Goal: Transaction & Acquisition: Download file/media

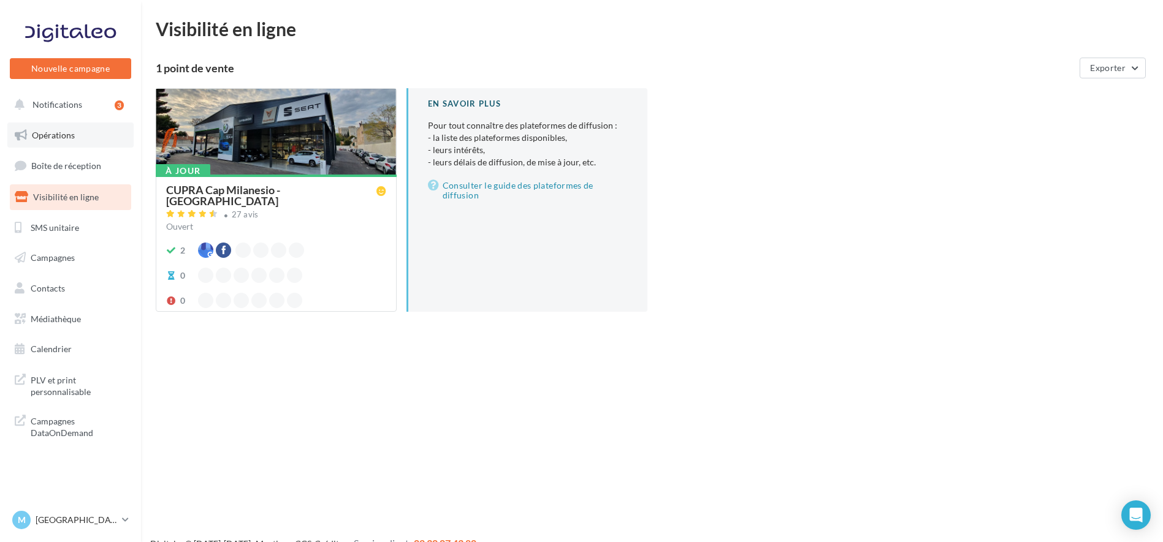
click at [67, 140] on span "Opérations" at bounding box center [53, 135] width 43 height 10
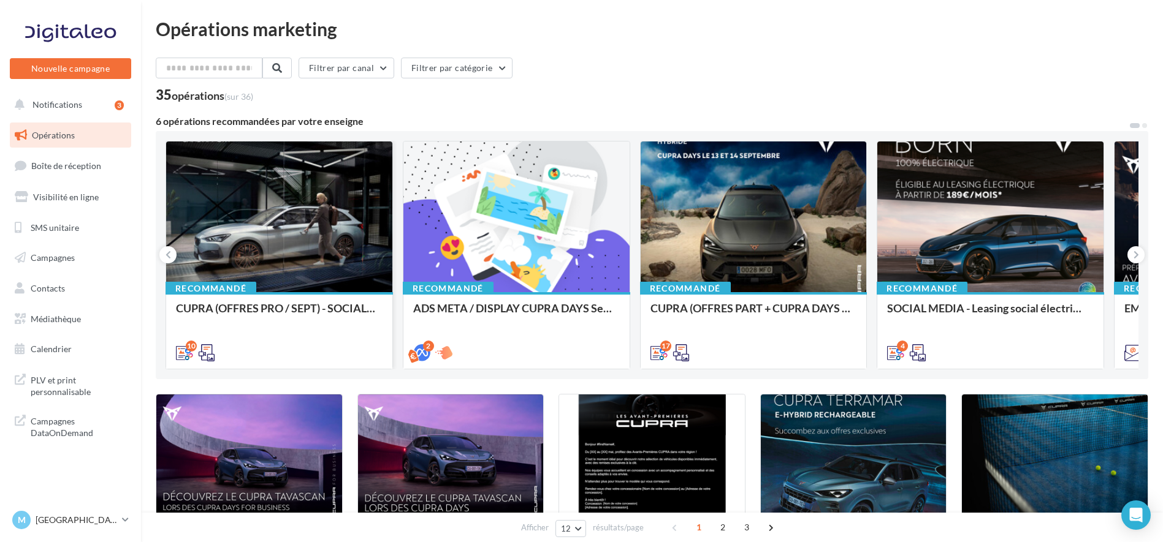
click at [294, 231] on div at bounding box center [279, 218] width 226 height 152
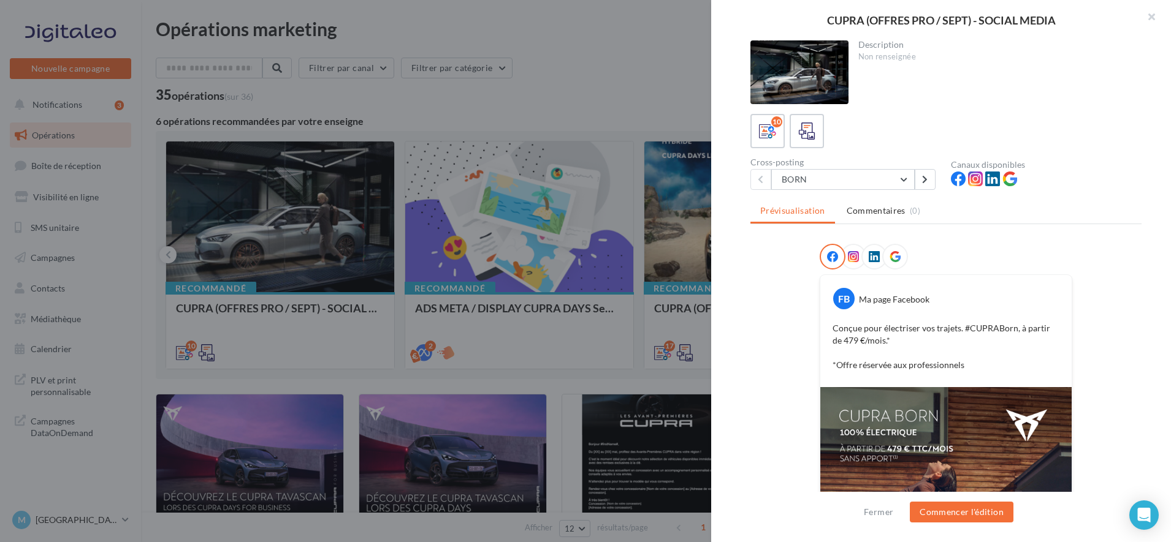
click at [1079, 176] on div at bounding box center [1046, 181] width 191 height 18
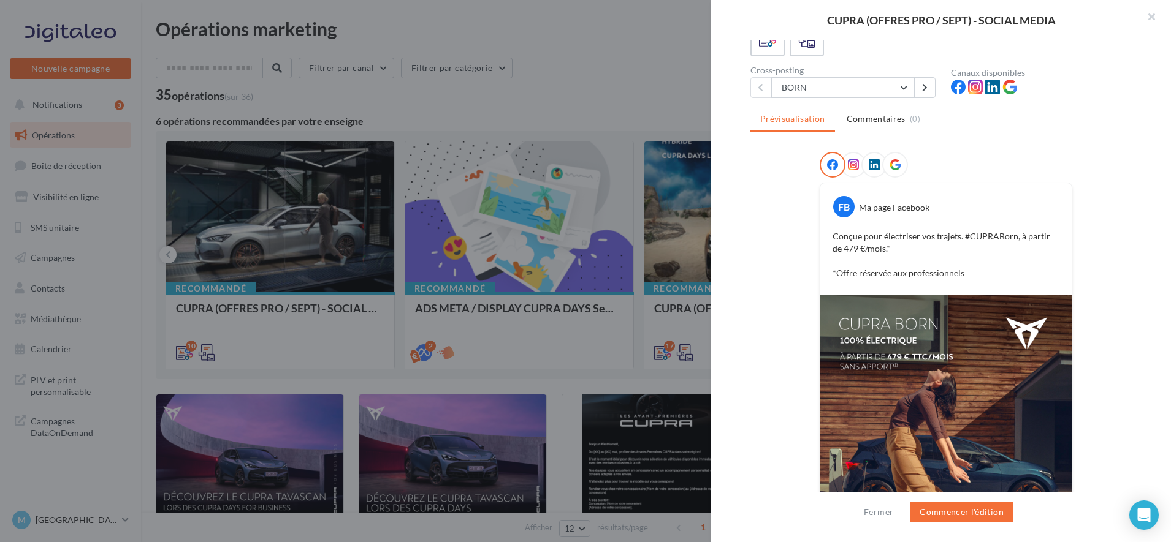
scroll to position [215, 0]
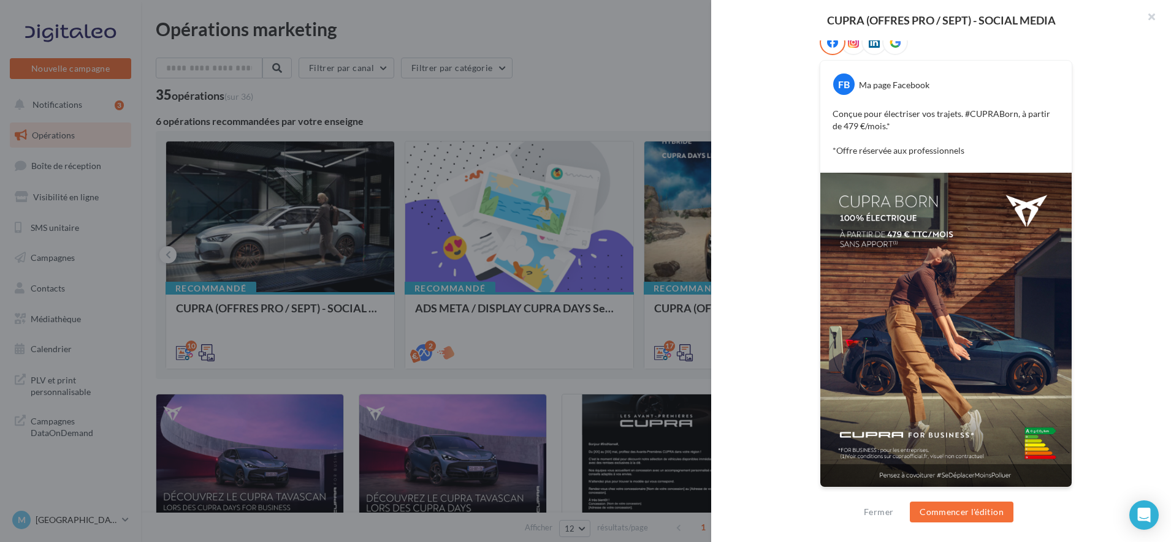
click at [1079, 96] on div "FB Ma page Facebook Conçue pour électriser vos trajets. #CUPRABorn, à partir de…" at bounding box center [945, 266] width 391 height 474
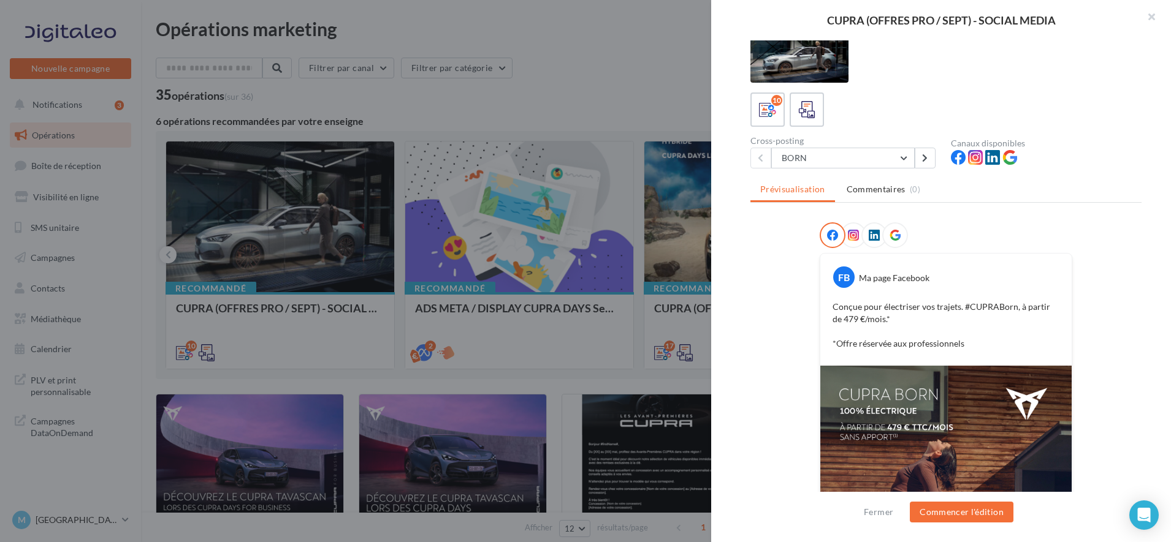
scroll to position [0, 0]
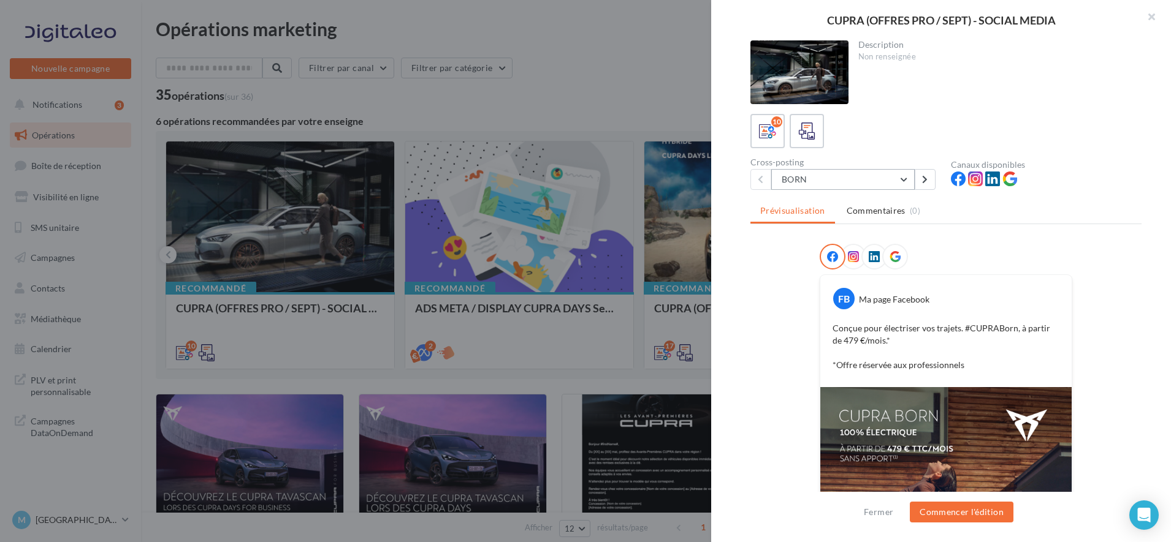
click at [907, 178] on button "BORN" at bounding box center [842, 179] width 143 height 21
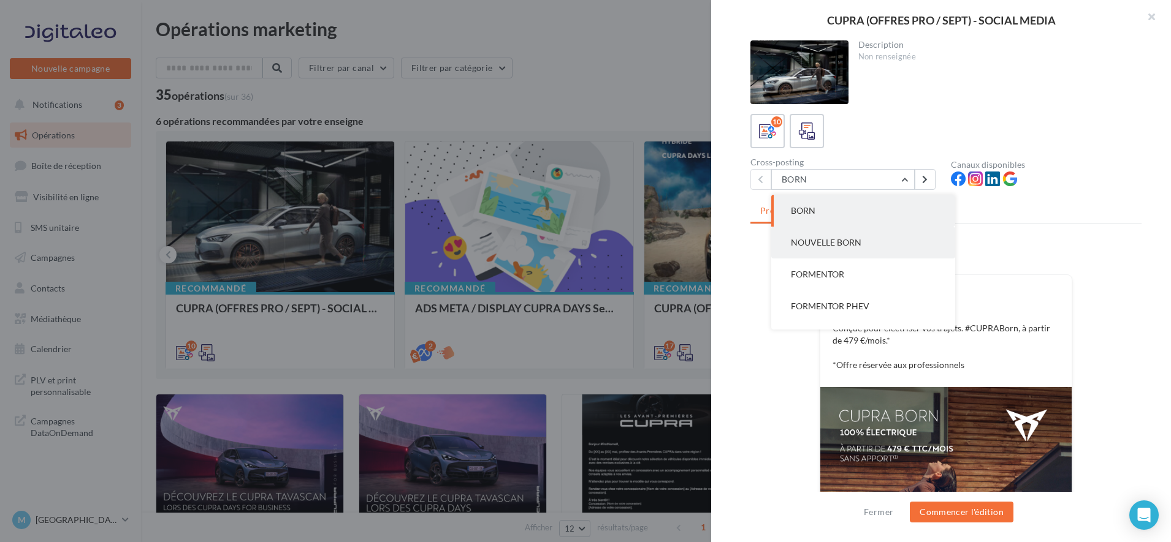
click at [842, 235] on button "NOUVELLE BORN" at bounding box center [863, 243] width 184 height 32
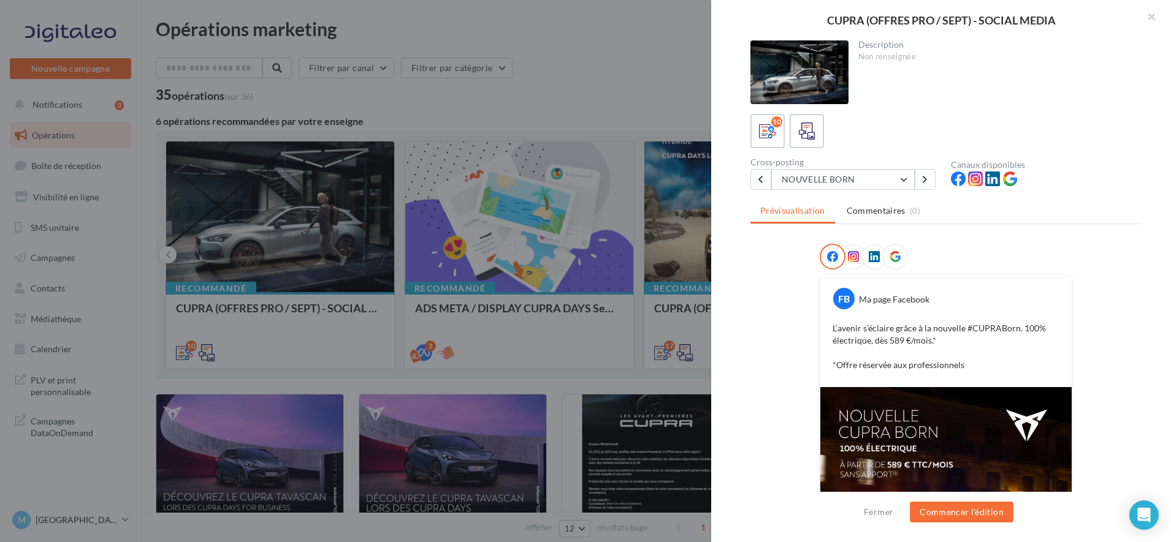
click at [1060, 173] on div at bounding box center [1046, 181] width 191 height 18
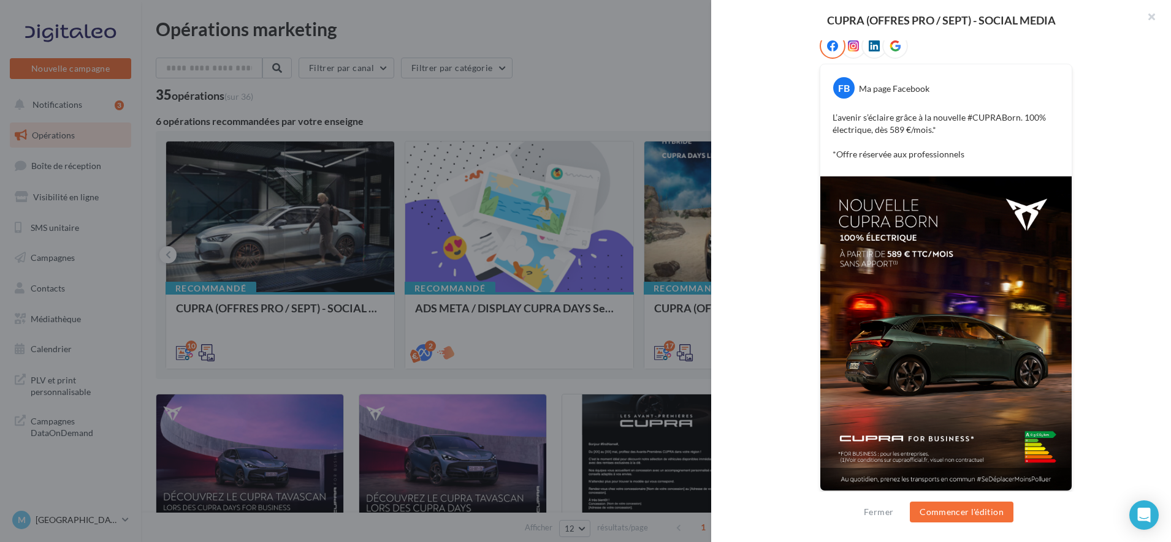
scroll to position [215, 0]
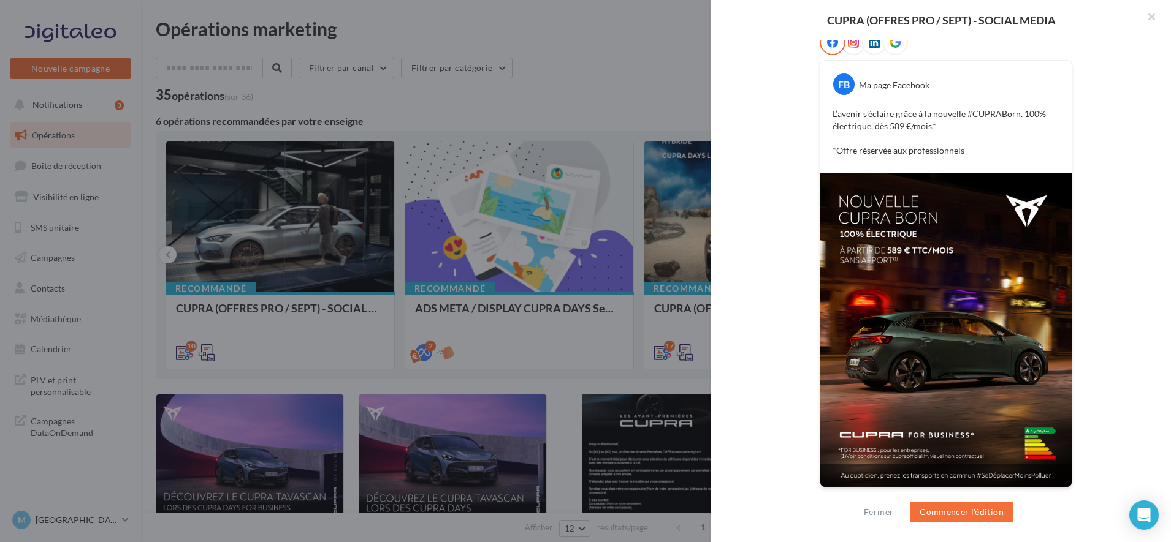
click at [1108, 110] on div "FB Ma page Facebook L’avenir s’éclaire grâce à la nouvelle #CUPRABorn. 100% éle…" at bounding box center [945, 266] width 391 height 474
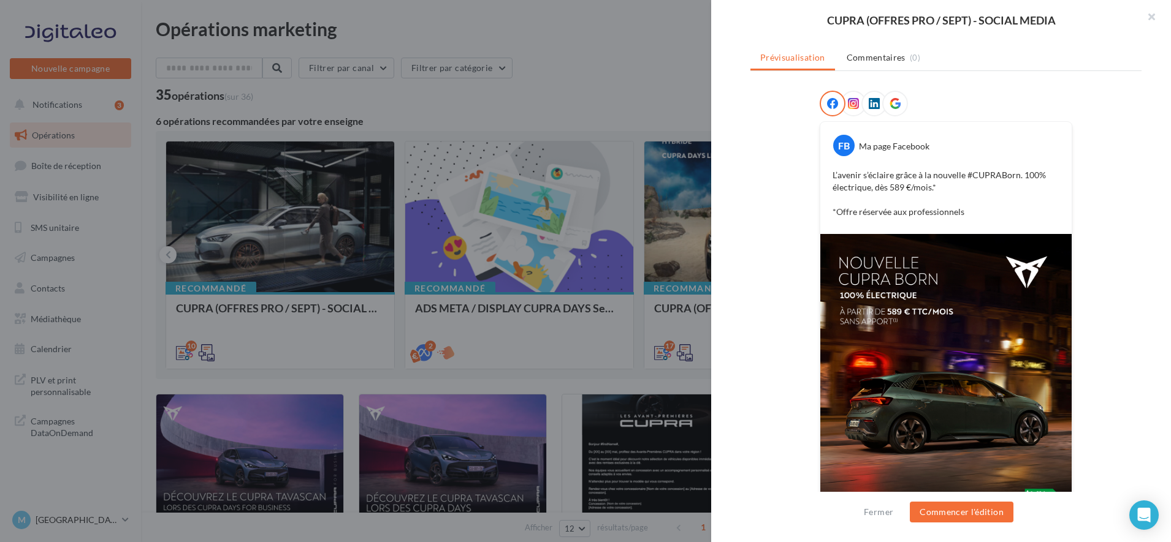
scroll to position [123, 0]
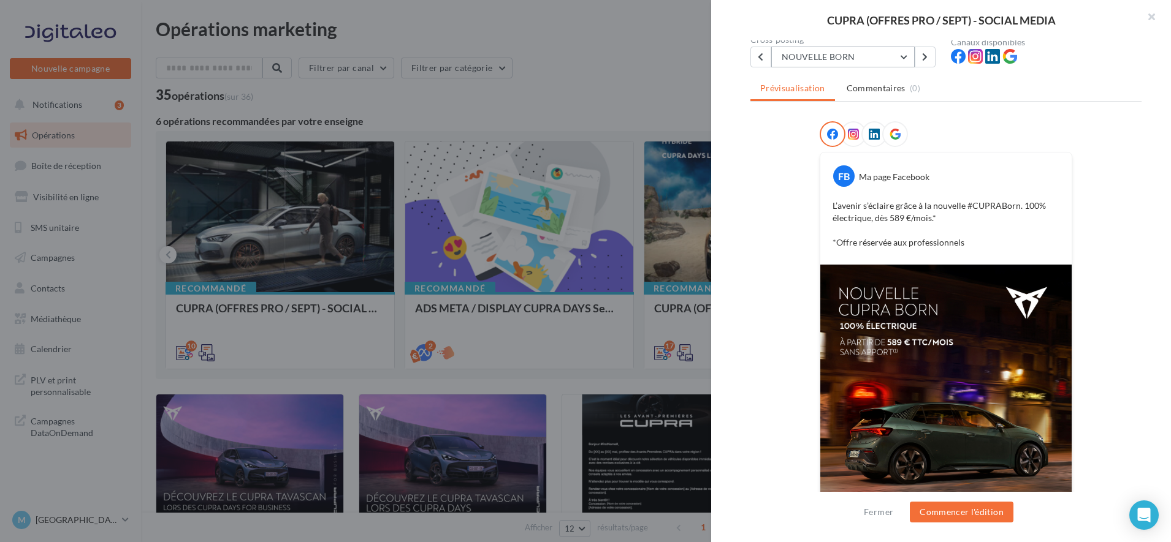
click at [902, 60] on button "NOUVELLE BORN" at bounding box center [842, 57] width 143 height 21
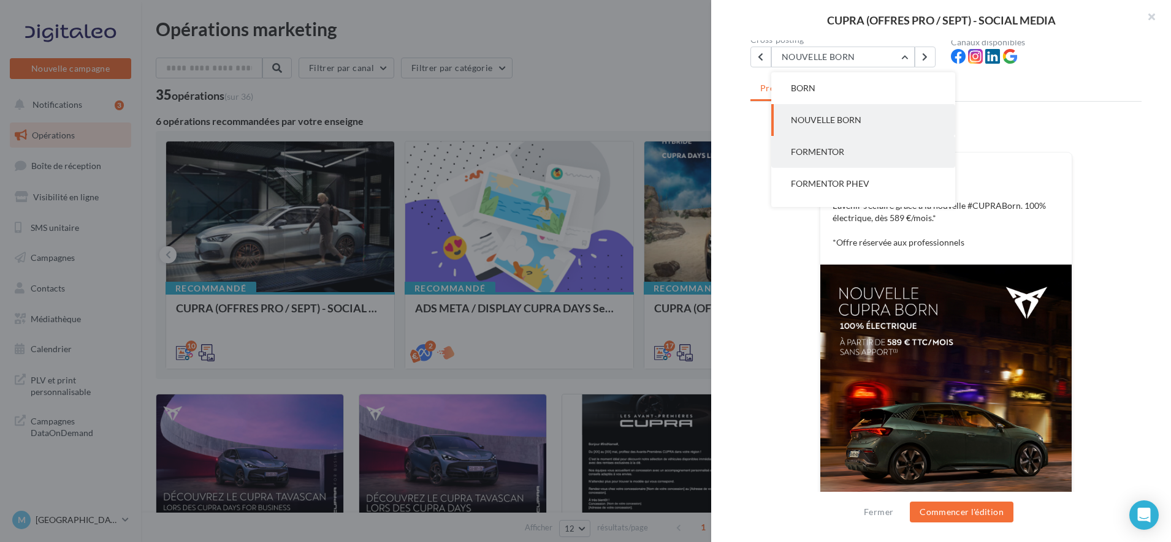
click at [852, 150] on button "FORMENTOR" at bounding box center [863, 152] width 184 height 32
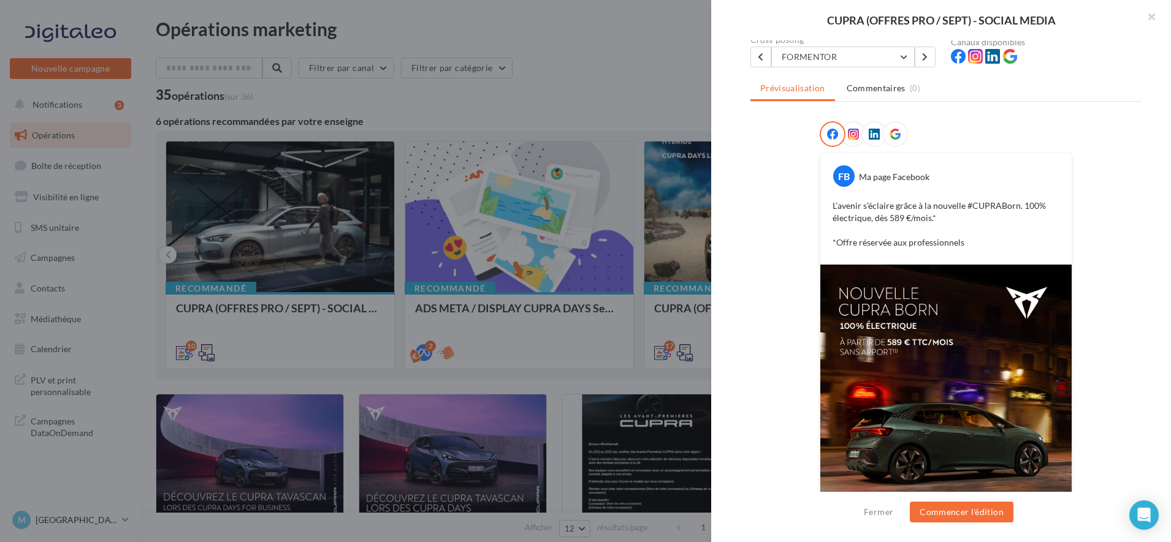
scroll to position [0, 0]
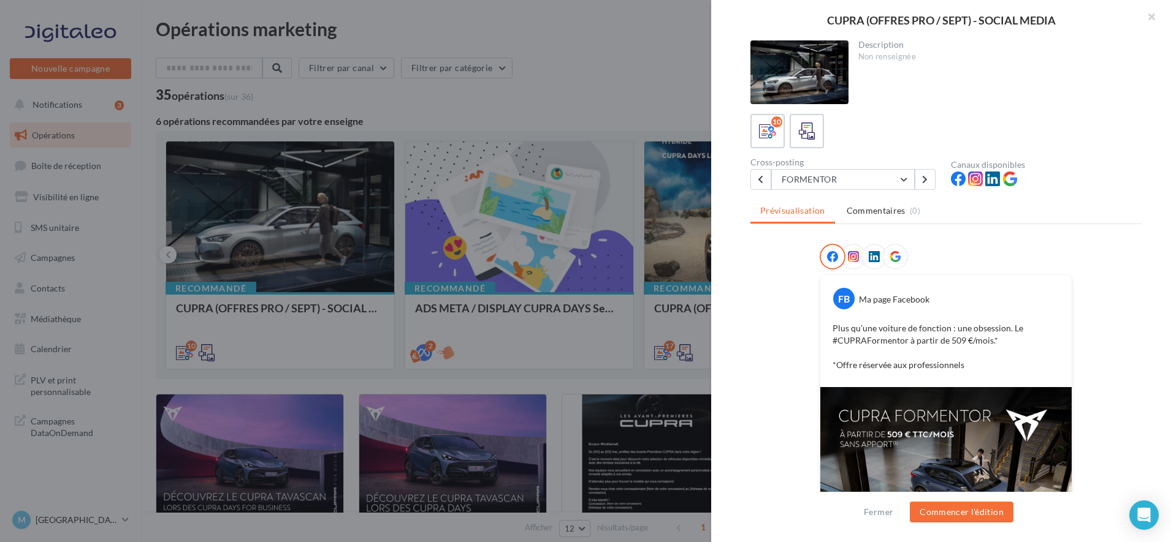
click at [1072, 217] on ul "Prévisualisation Commentaires (0)" at bounding box center [945, 212] width 391 height 25
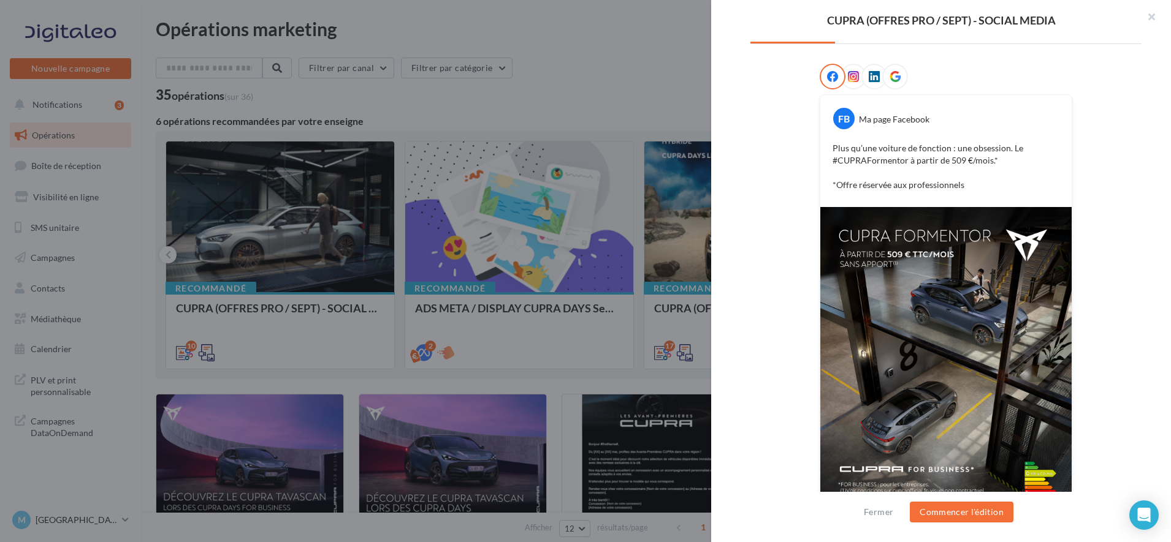
scroll to position [215, 0]
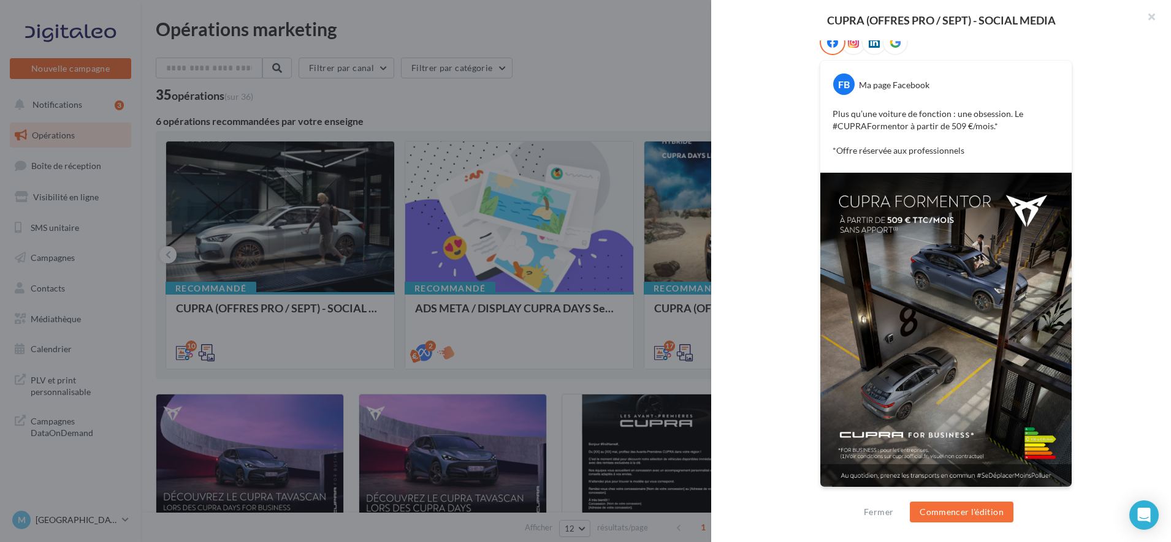
click at [1081, 55] on div at bounding box center [945, 44] width 391 height 31
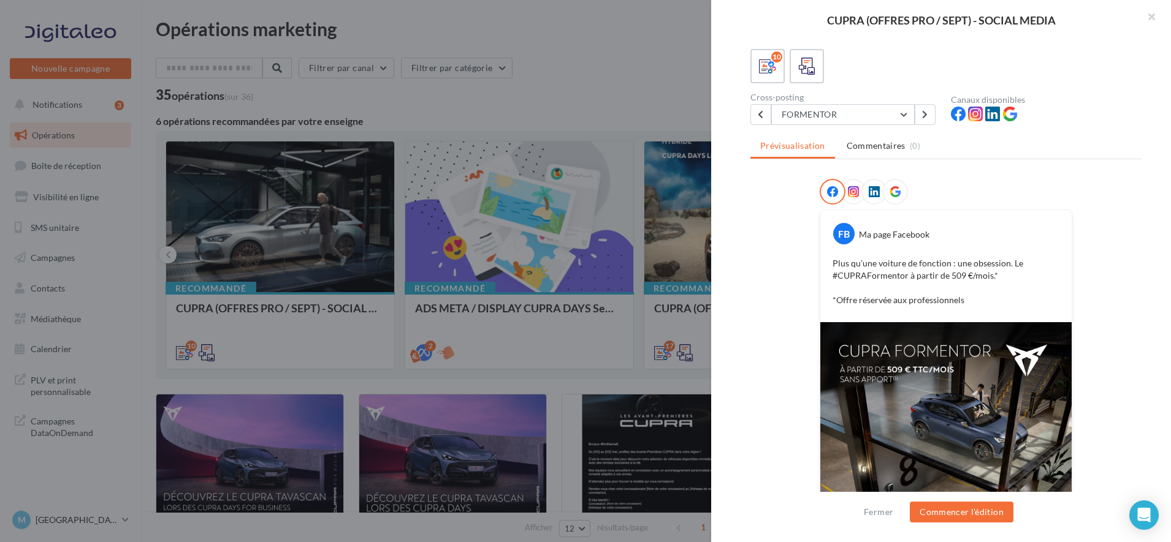
scroll to position [0, 0]
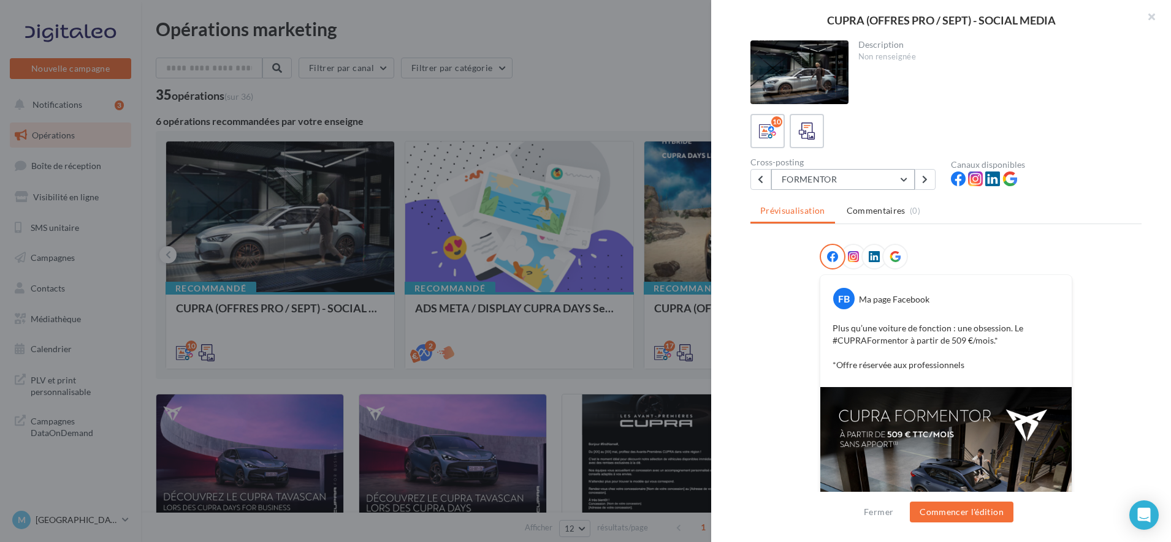
click at [900, 179] on button "FORMENTOR" at bounding box center [842, 179] width 143 height 21
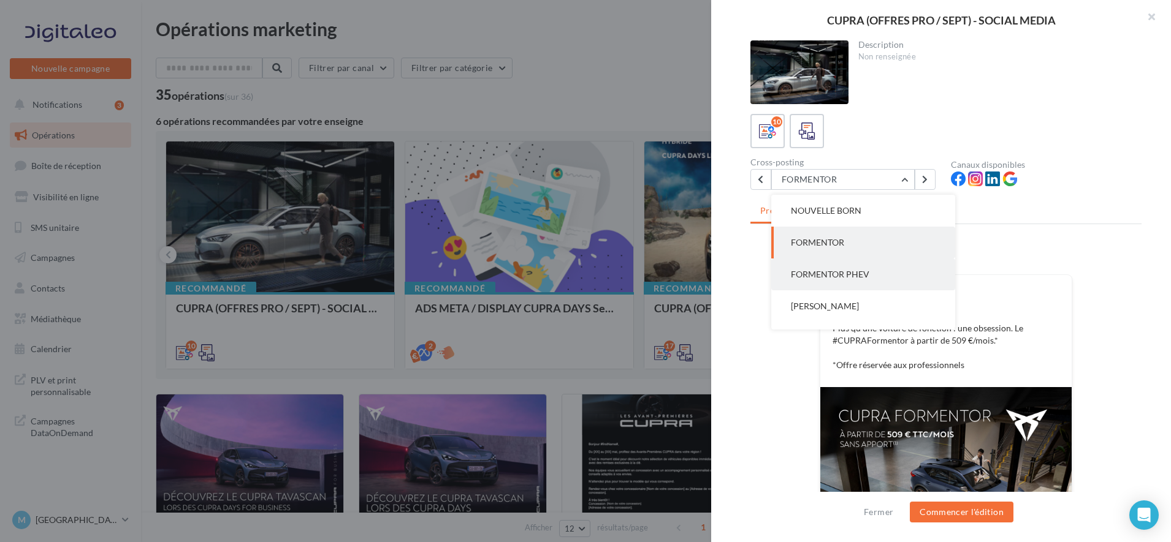
click at [845, 275] on span "FORMENTOR PHEV" at bounding box center [830, 274] width 78 height 10
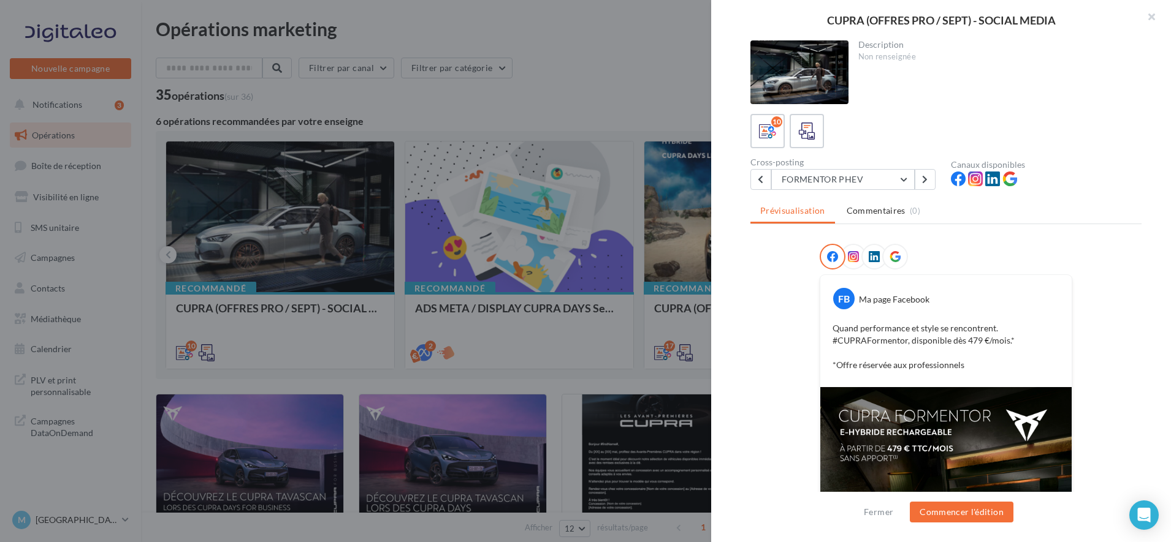
click at [1094, 273] on div at bounding box center [945, 259] width 391 height 31
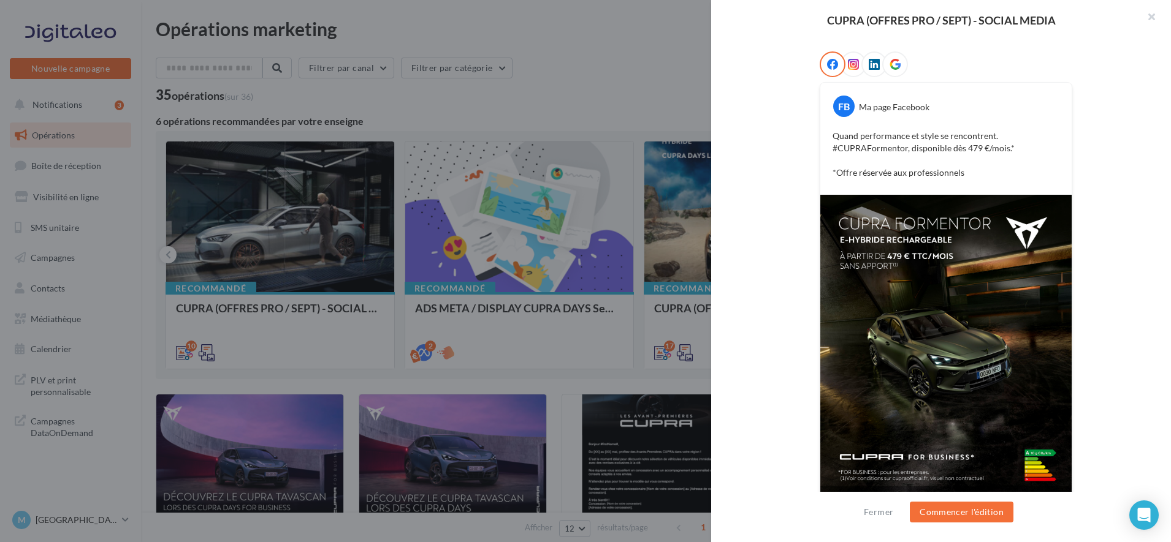
scroll to position [215, 0]
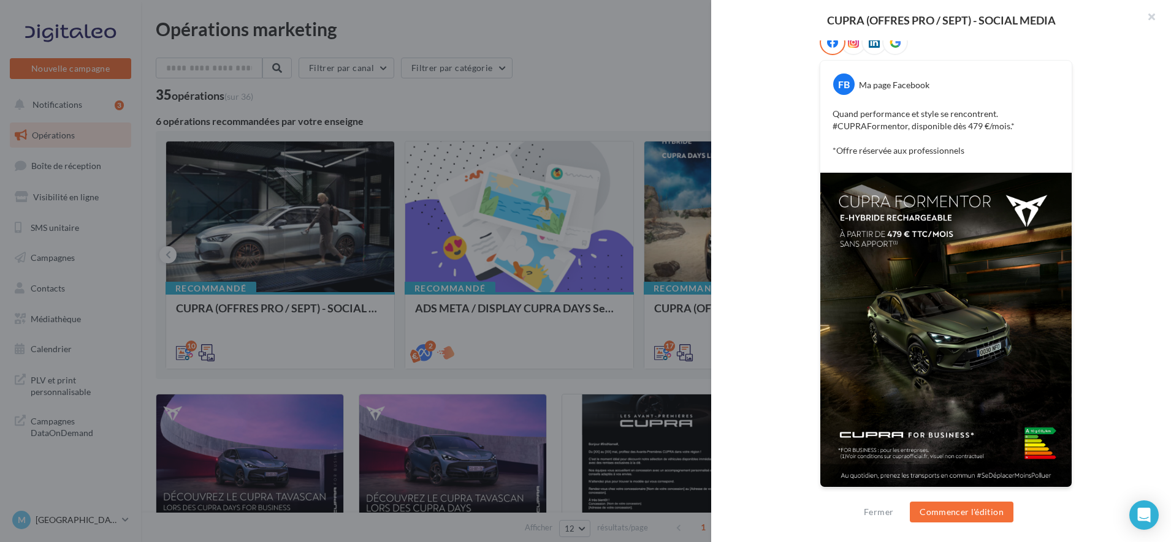
click at [1016, 84] on div "FB Ma page Facebook" at bounding box center [945, 79] width 245 height 31
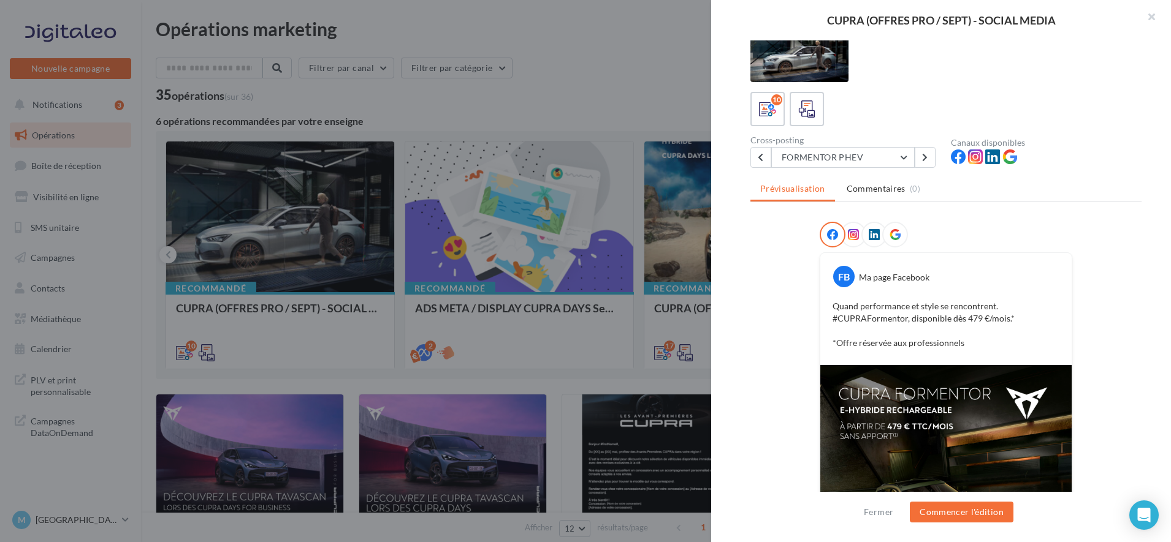
scroll to position [0, 0]
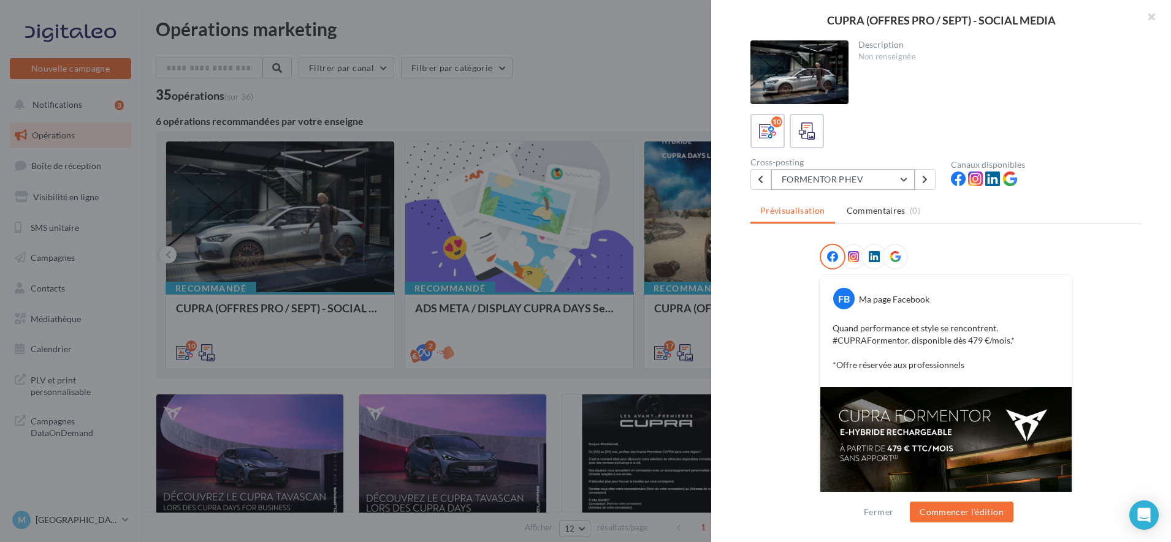
click at [902, 181] on button "FORMENTOR PHEV" at bounding box center [842, 179] width 143 height 21
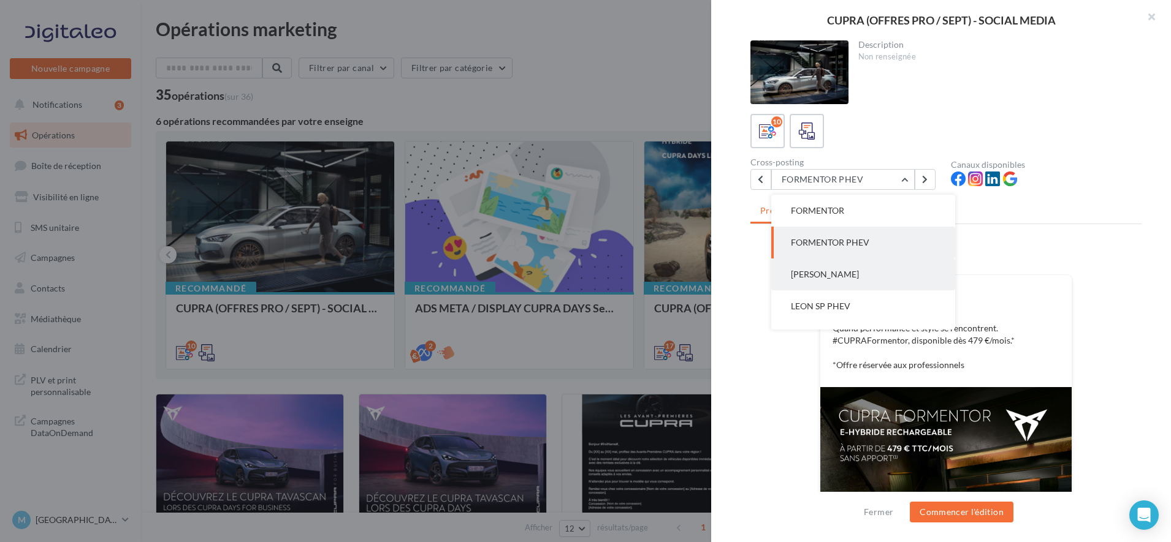
click at [861, 279] on button "[PERSON_NAME]" at bounding box center [863, 275] width 184 height 32
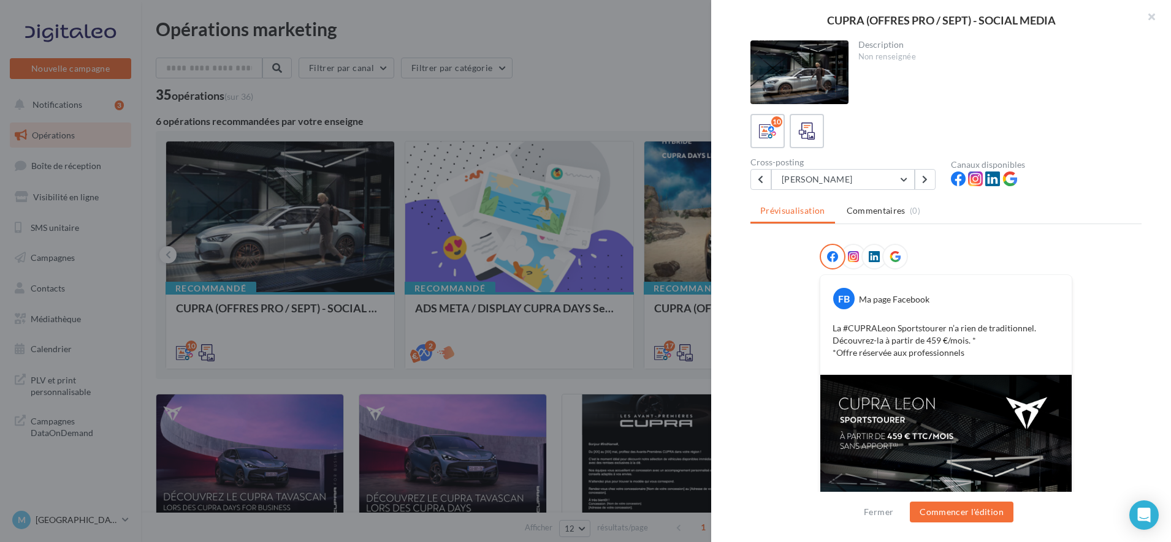
click at [1054, 164] on div "Canaux disponibles" at bounding box center [1046, 165] width 191 height 9
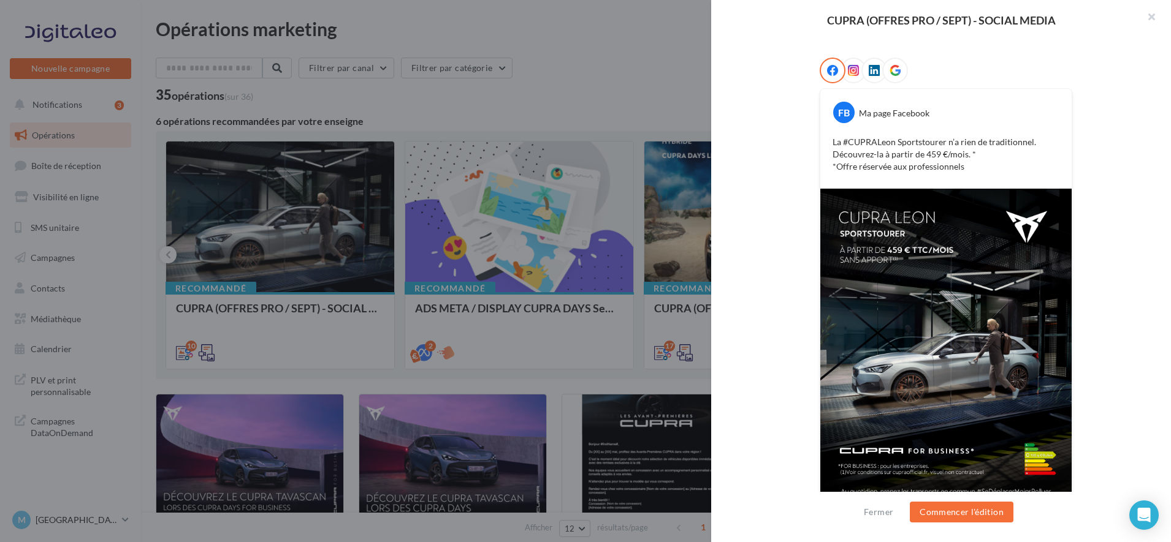
scroll to position [202, 0]
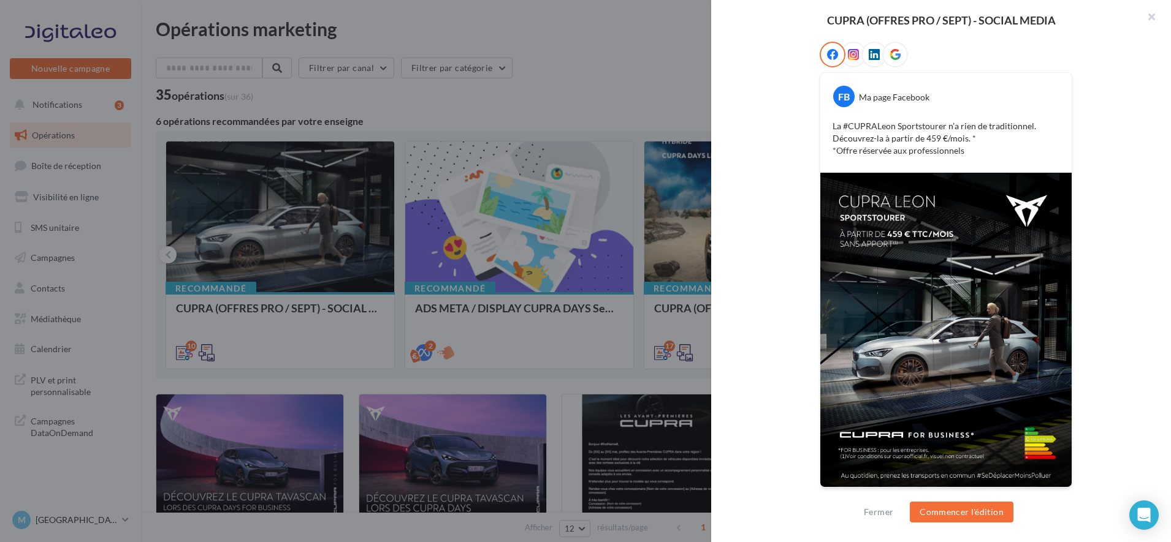
click at [1071, 53] on div at bounding box center [945, 57] width 391 height 31
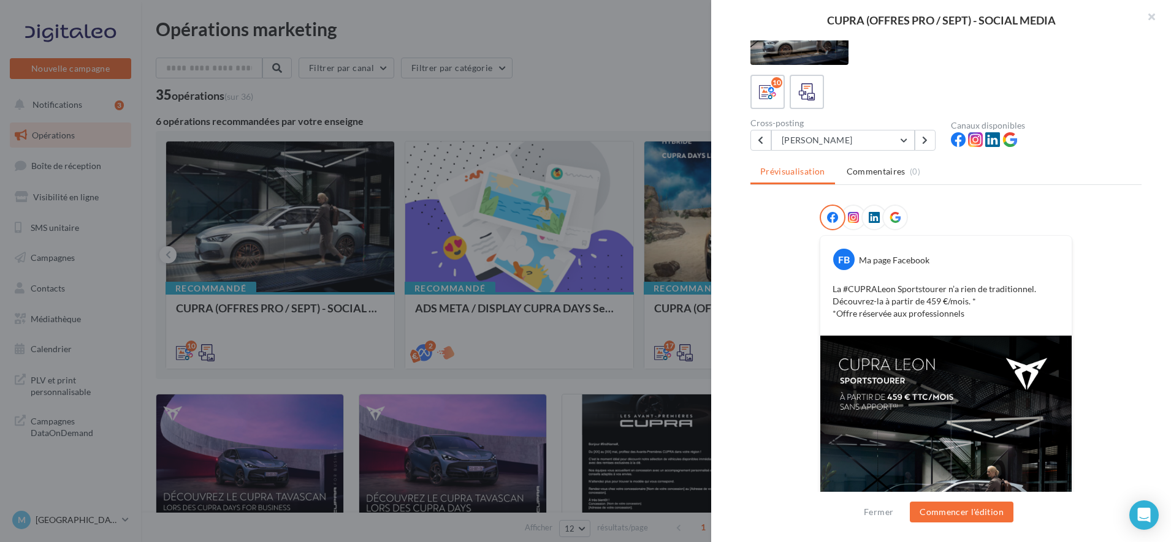
scroll to position [0, 0]
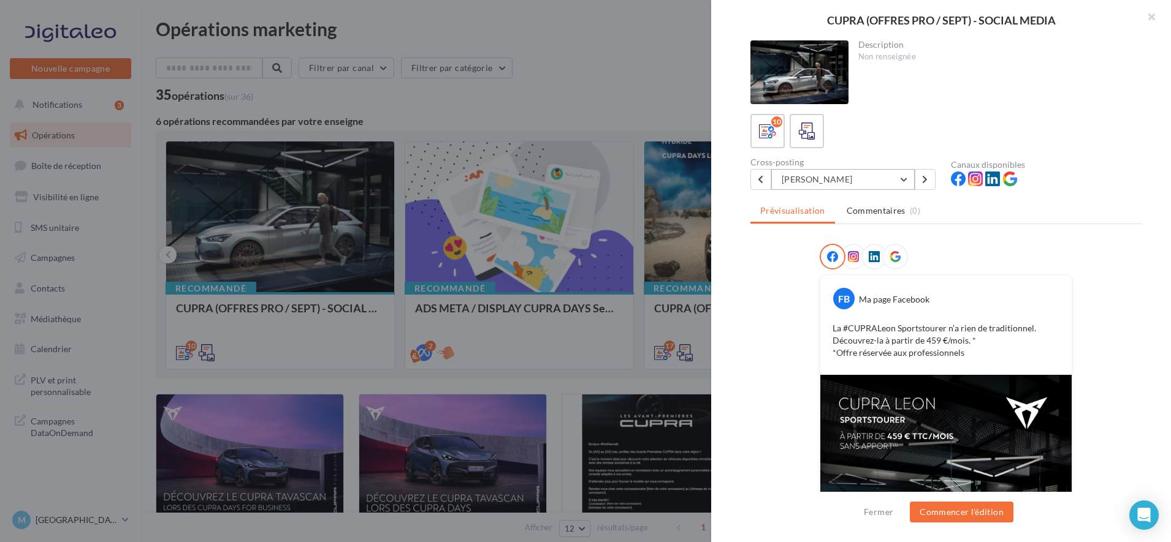
click at [900, 181] on button "[PERSON_NAME]" at bounding box center [842, 179] width 143 height 21
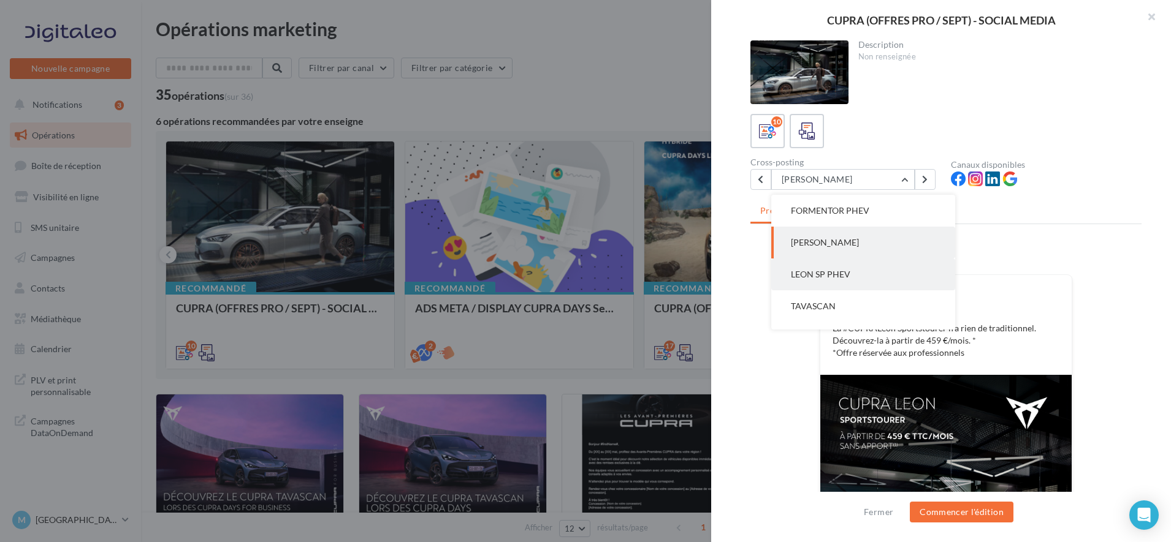
click at [854, 272] on button "LEON SP PHEV" at bounding box center [863, 275] width 184 height 32
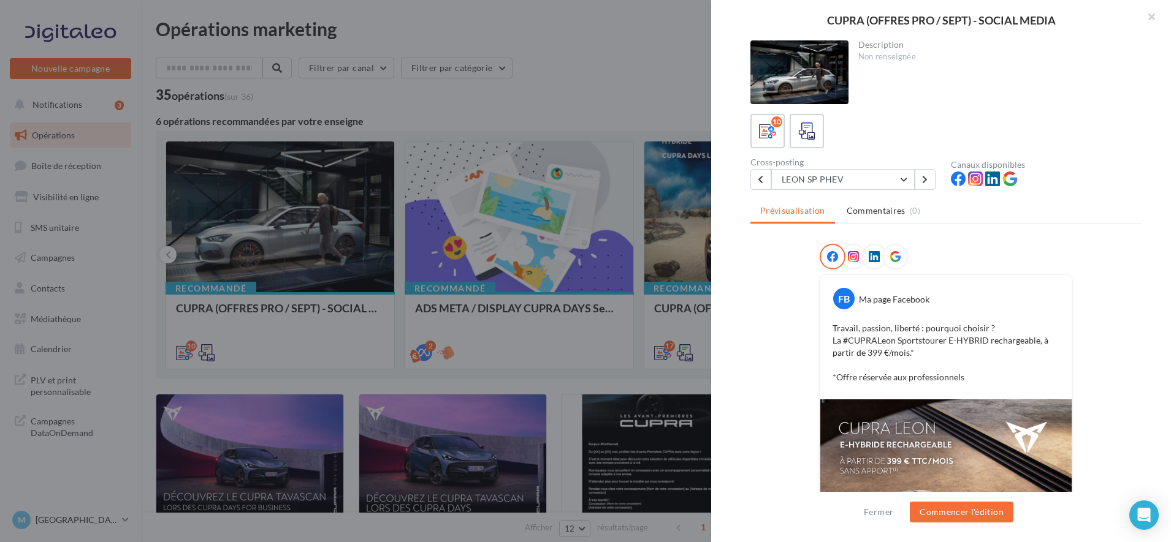
click at [1056, 233] on div "Prévisualisation Commentaires (0) FB Ma page Facebook Travail, passion, liberté…" at bounding box center [945, 352] width 391 height 305
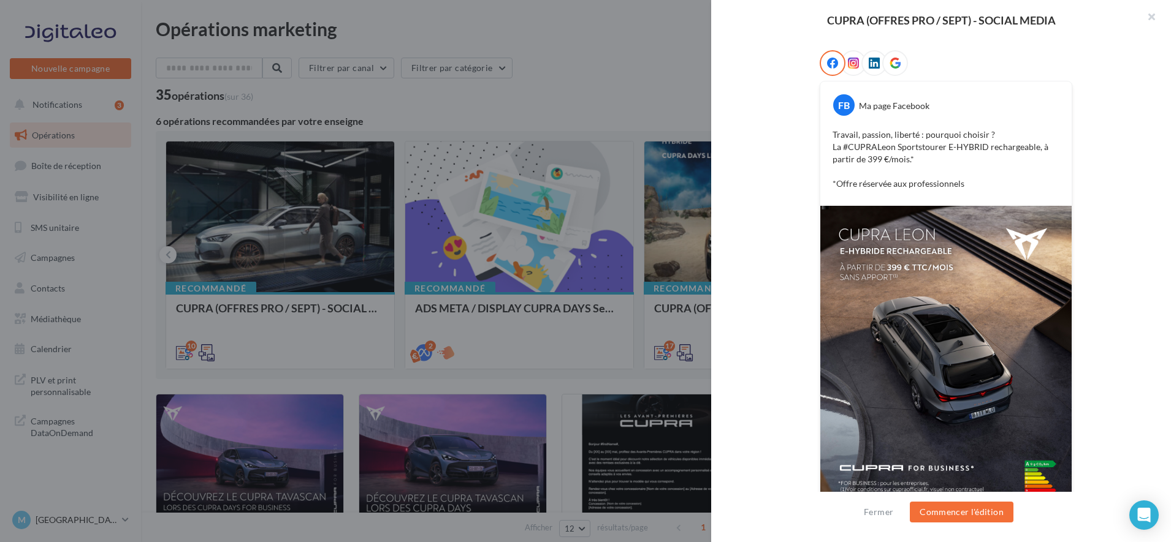
scroll to position [227, 0]
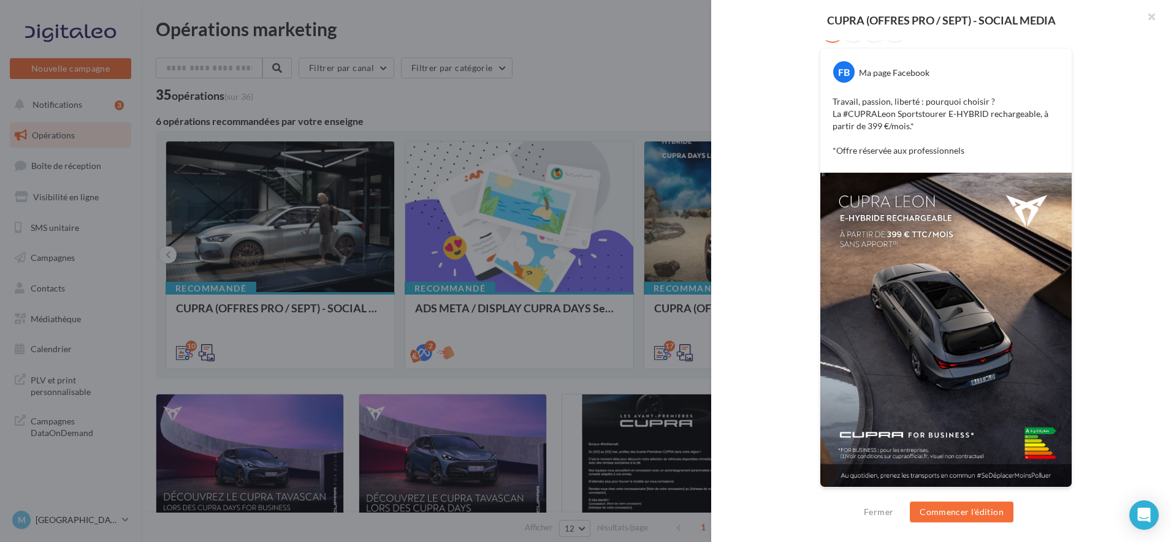
click at [1118, 109] on div "FB Ma page Facebook Travail, passion, liberté : pourquoi choisir ? La #CUPRALeo…" at bounding box center [945, 260] width 391 height 486
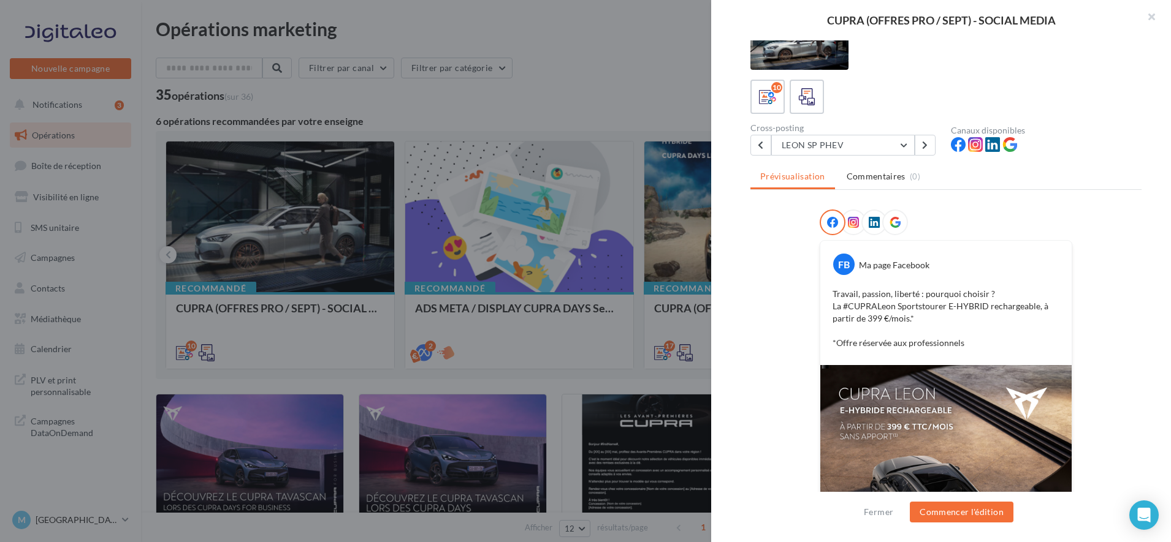
scroll to position [0, 0]
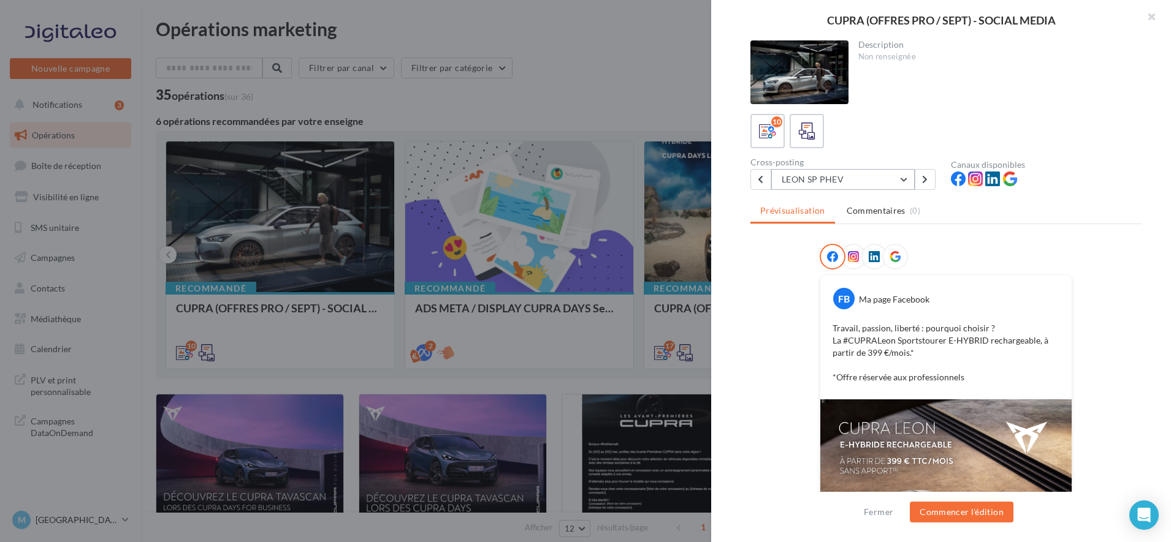
click at [900, 182] on button "LEON SP PHEV" at bounding box center [842, 179] width 143 height 21
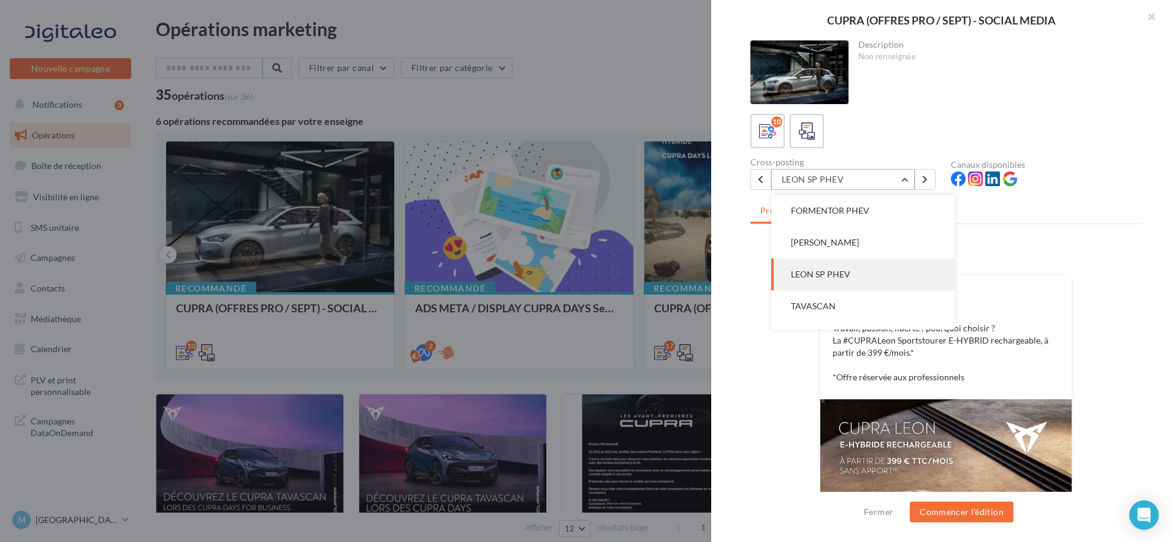
scroll to position [127, 0]
click at [847, 273] on button "TAVASCAN" at bounding box center [863, 275] width 184 height 32
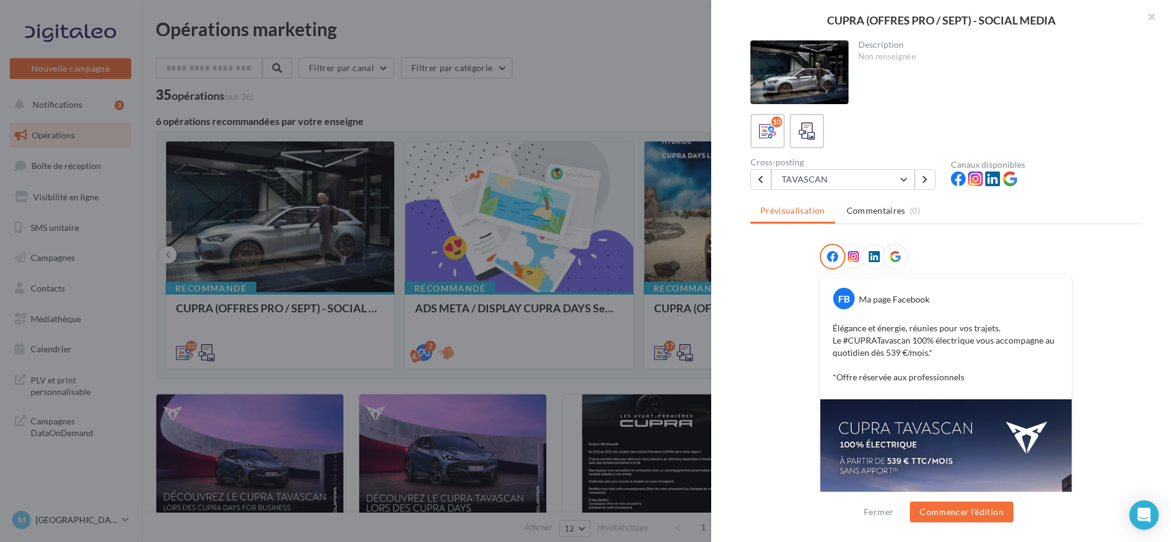
click at [1052, 138] on div "10" at bounding box center [945, 131] width 391 height 34
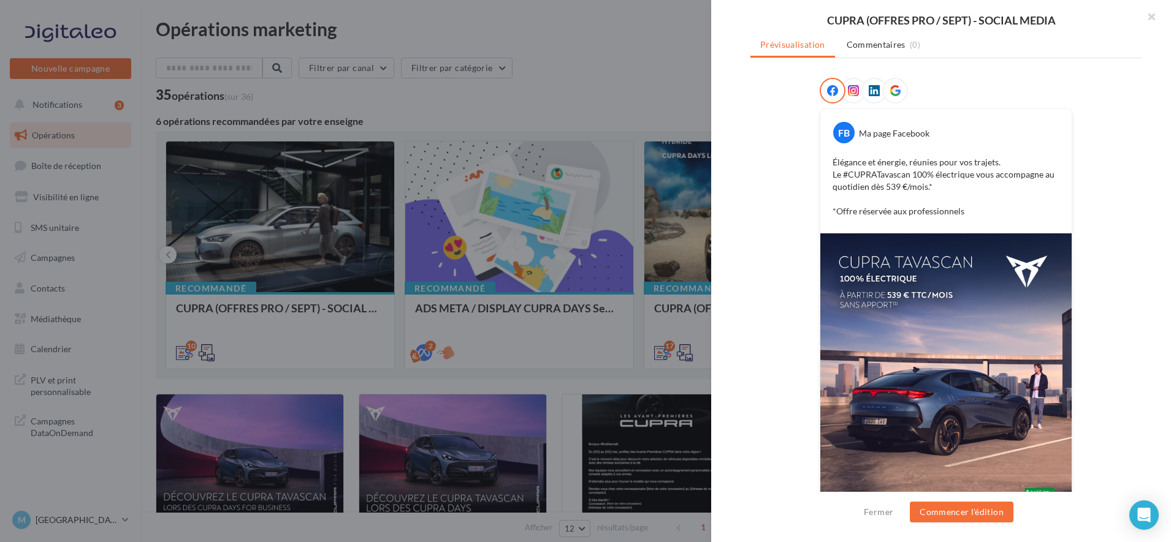
scroll to position [227, 0]
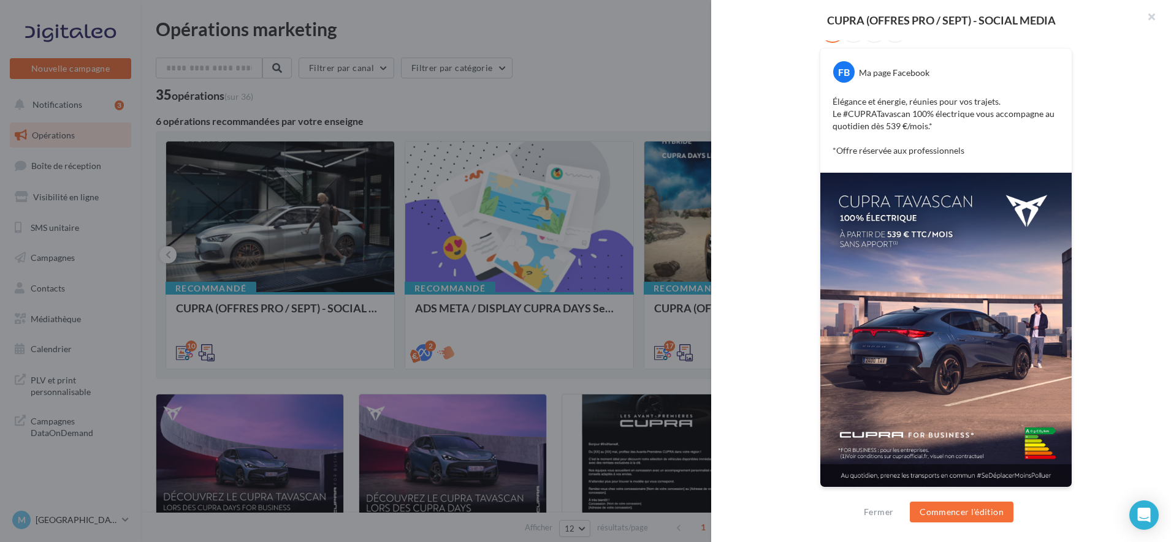
click at [1078, 58] on div "FB Ma page Facebook Élégance et énergie, réunies pour vos trajets. Le #CUPRATav…" at bounding box center [945, 260] width 391 height 486
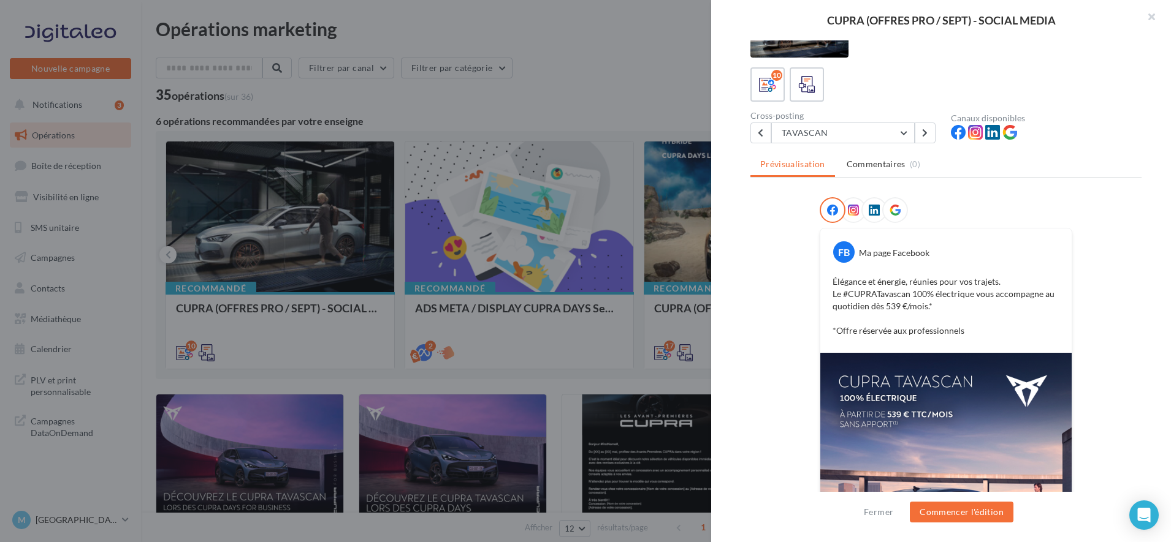
scroll to position [0, 0]
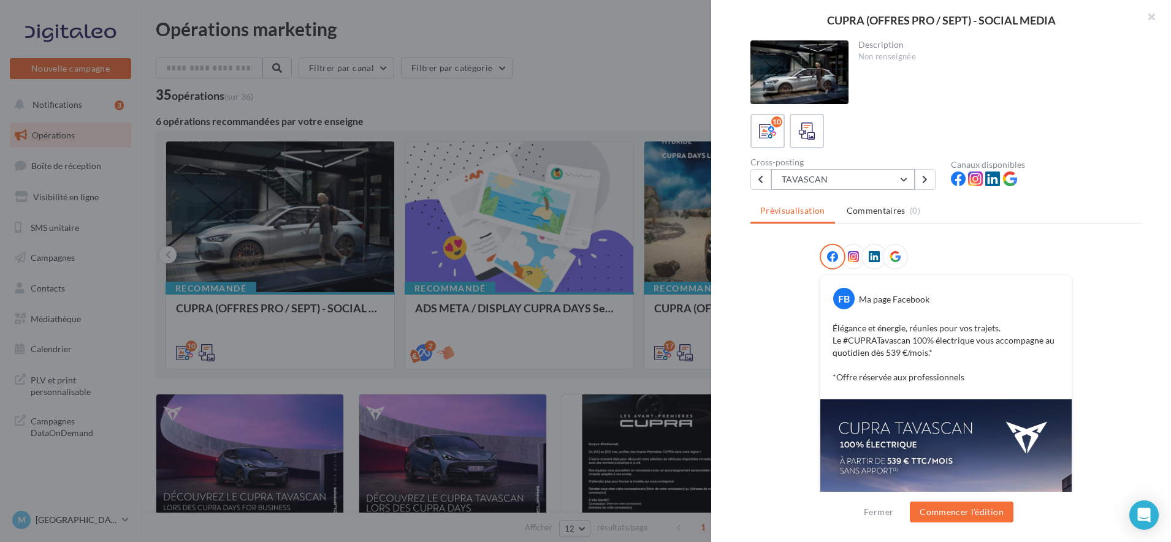
click at [908, 179] on button "TAVASCAN" at bounding box center [842, 179] width 143 height 21
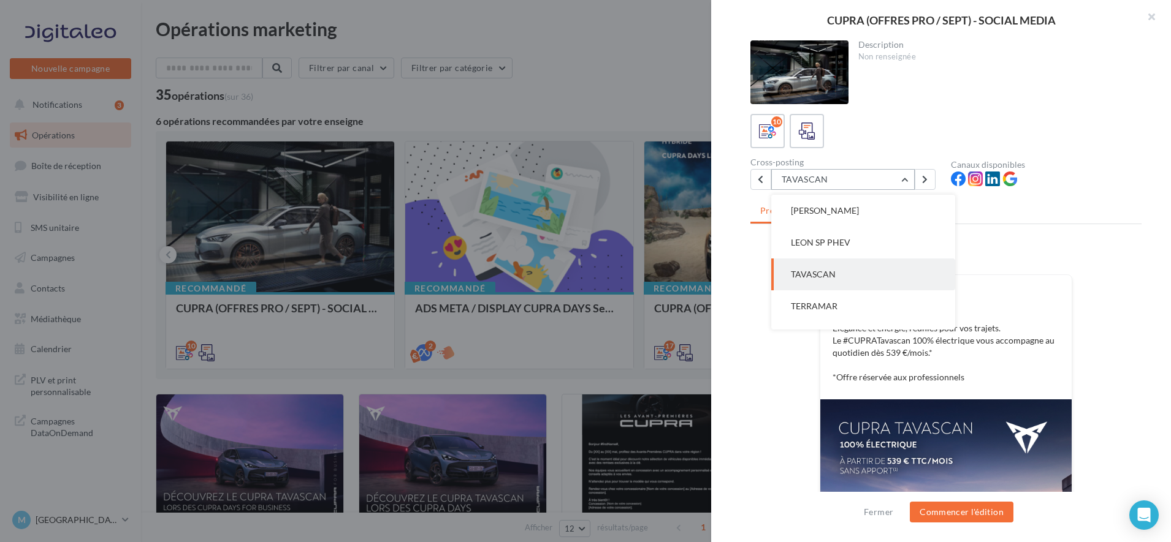
scroll to position [159, 0]
click at [862, 270] on button "TERRAMAR" at bounding box center [863, 275] width 184 height 32
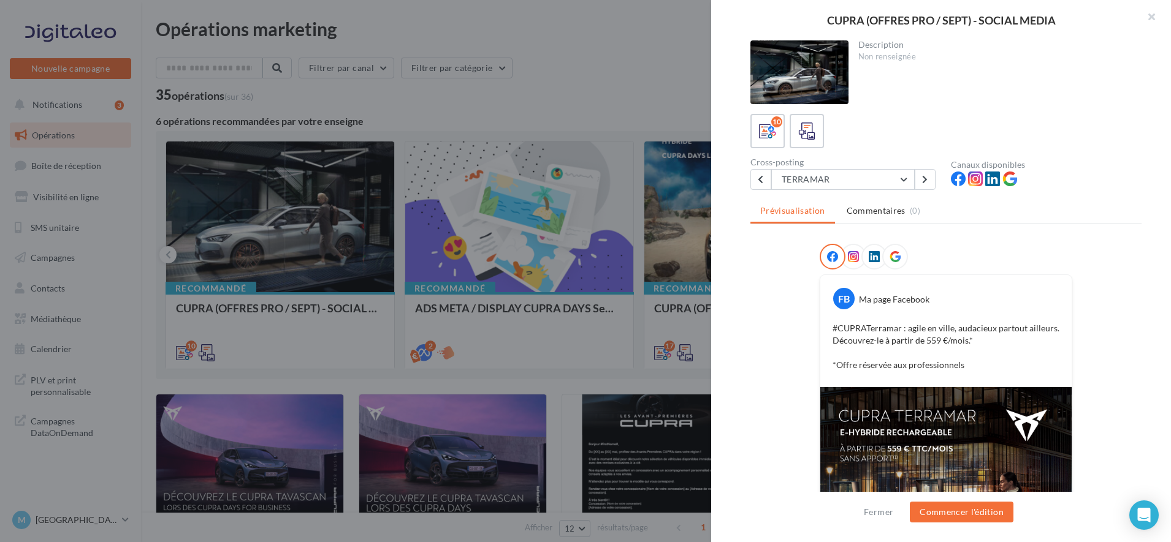
click at [1033, 185] on div at bounding box center [1046, 181] width 191 height 18
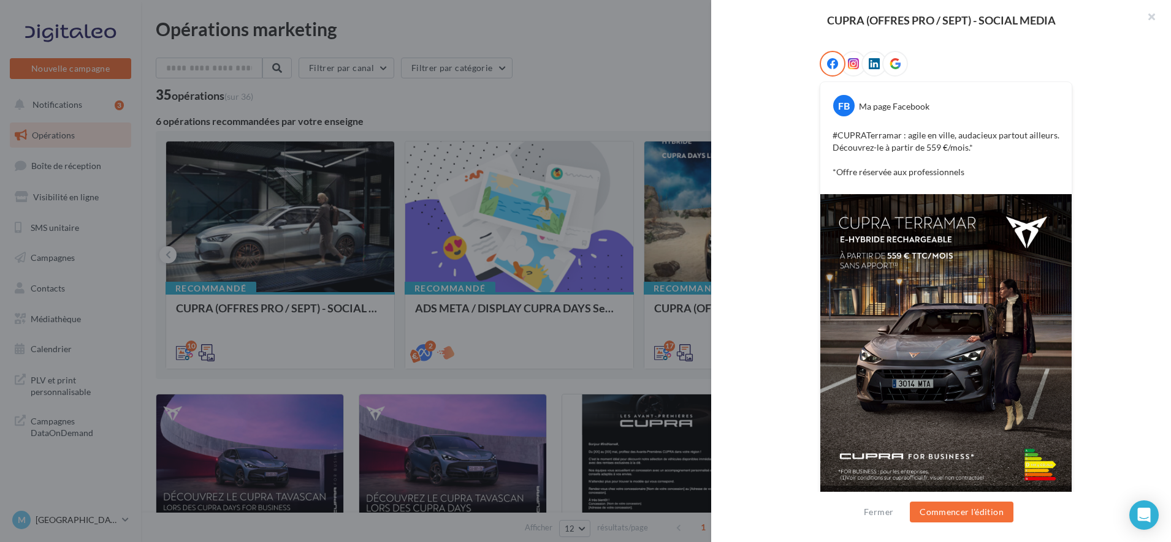
scroll to position [215, 0]
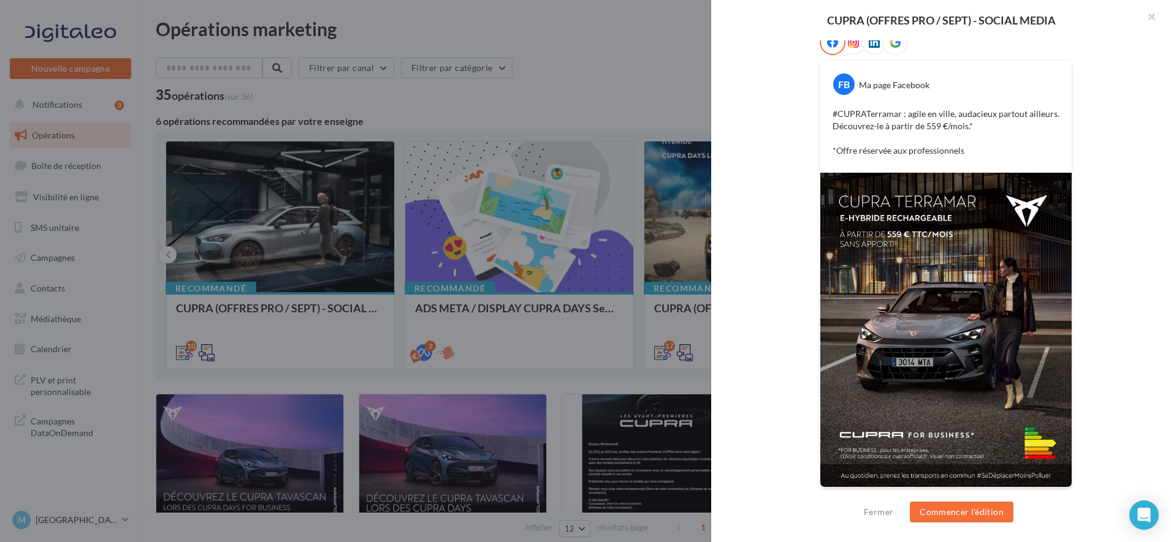
click at [1114, 114] on div "FB Ma page Facebook #CUPRATerramar : agile en ville, audacieux partout ailleurs…" at bounding box center [945, 266] width 391 height 474
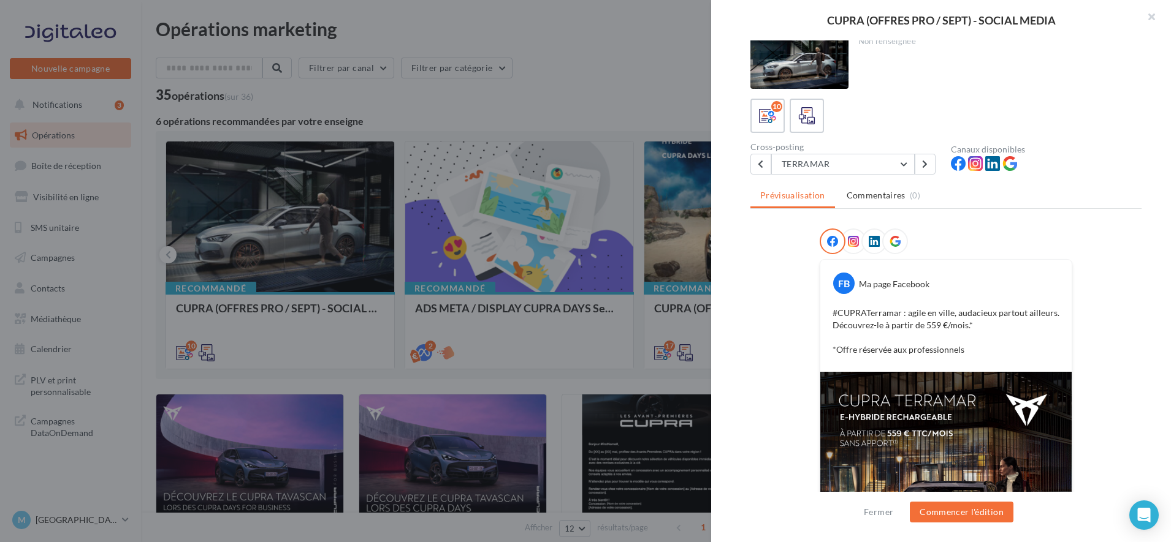
scroll to position [0, 0]
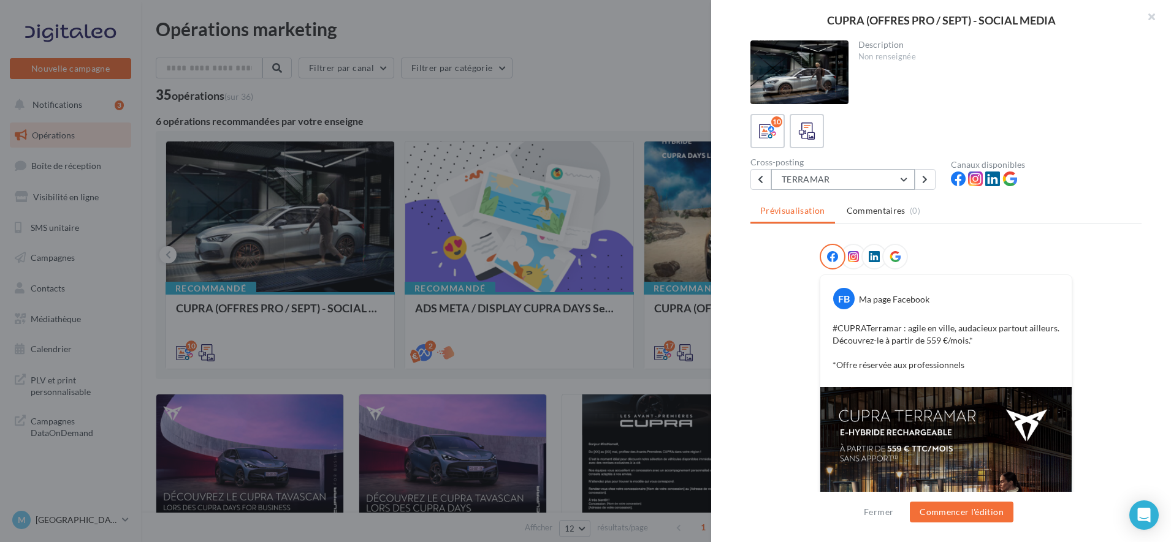
click at [902, 180] on button "TERRAMAR" at bounding box center [842, 179] width 143 height 21
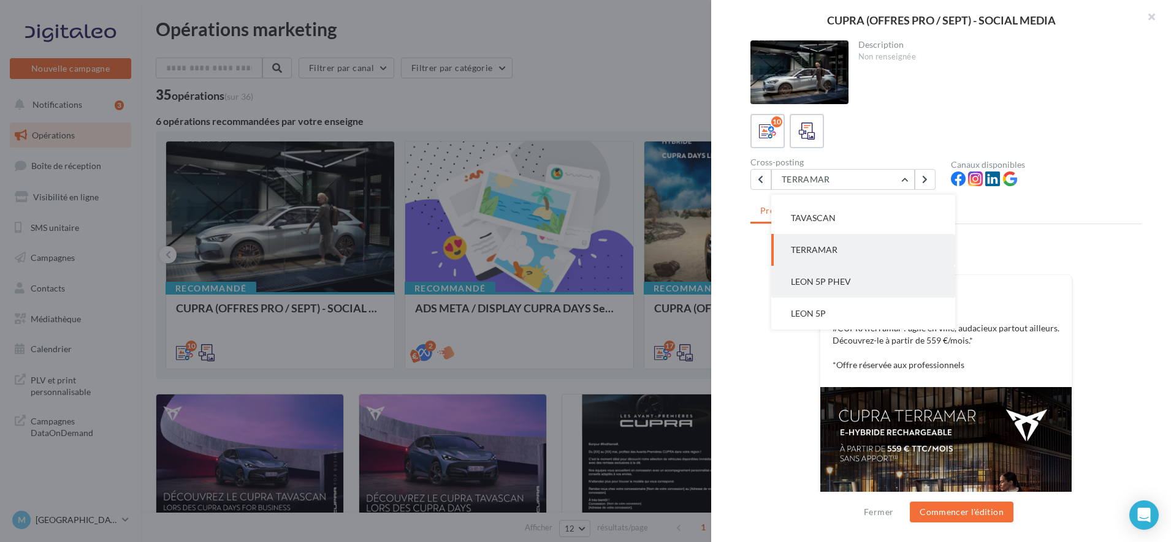
click at [847, 288] on button "LEON 5P PHEV" at bounding box center [863, 282] width 184 height 32
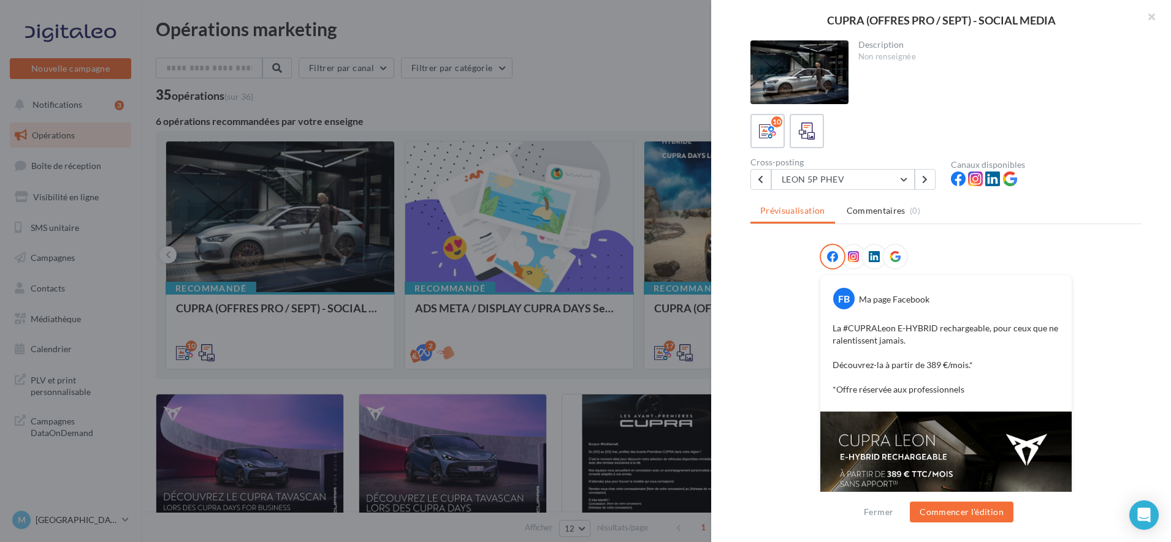
click at [1083, 269] on div at bounding box center [945, 259] width 391 height 31
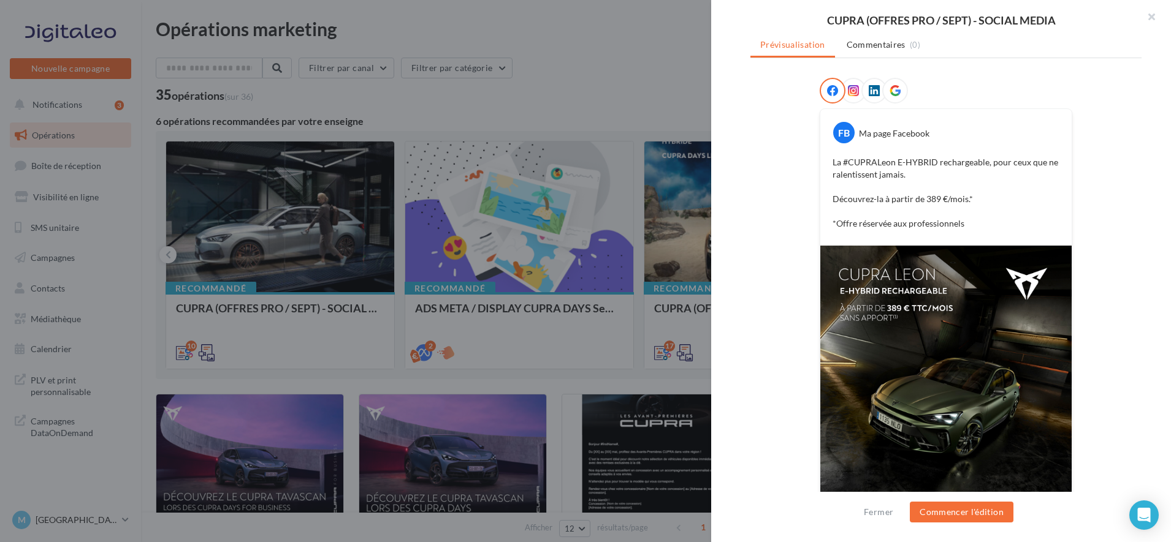
scroll to position [239, 0]
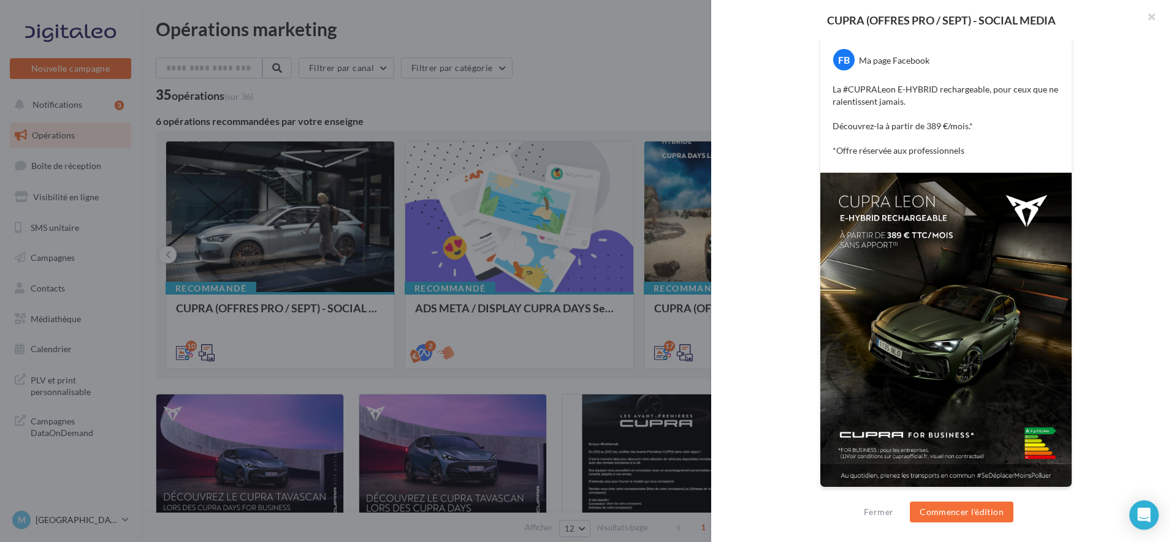
click at [1097, 96] on div "FB Ma page Facebook La #CUPRALeon E-HYBRID rechargeable, pour ceux que ne ralen…" at bounding box center [945, 254] width 391 height 498
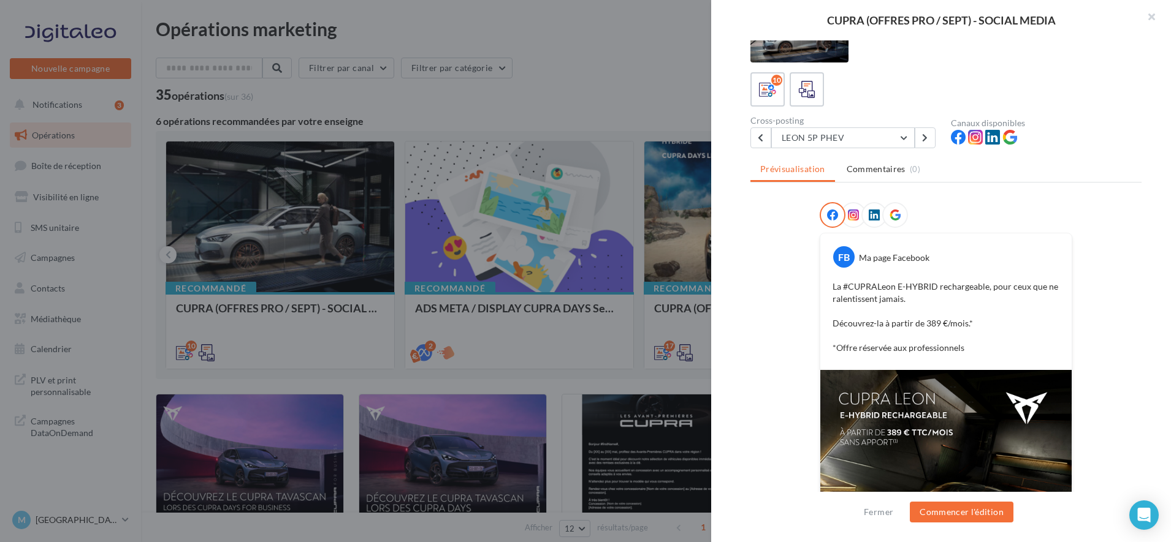
scroll to position [0, 0]
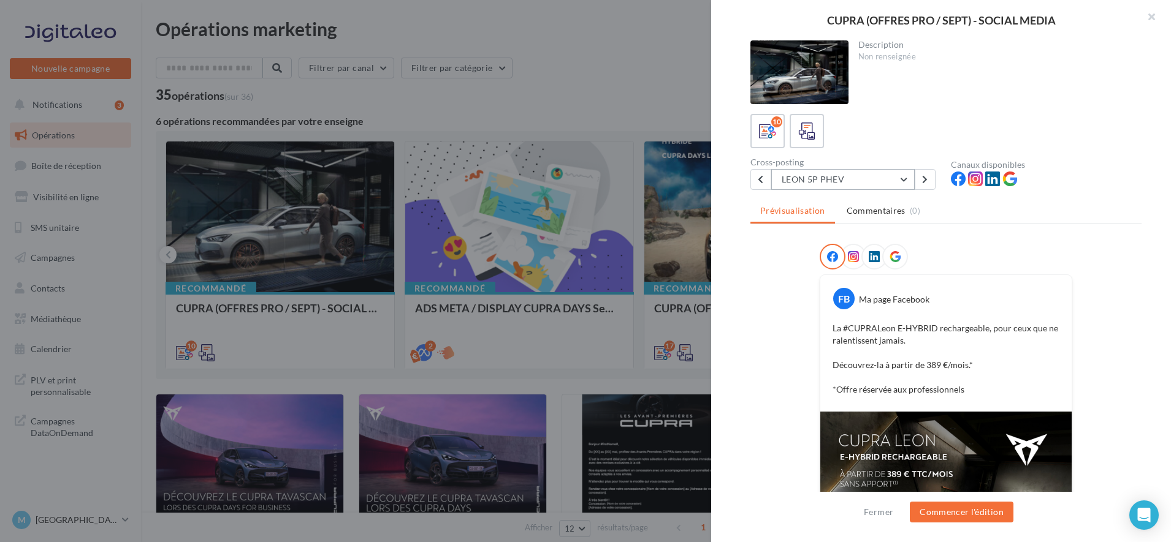
click at [903, 183] on button "LEON 5P PHEV" at bounding box center [842, 179] width 143 height 21
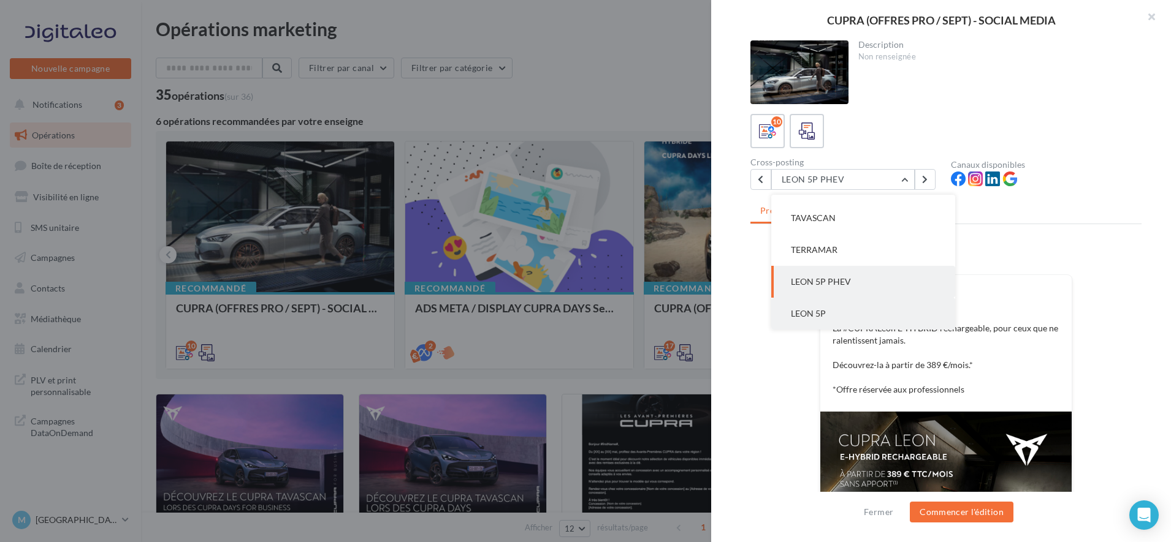
click at [855, 310] on button "LEON 5P" at bounding box center [863, 314] width 184 height 32
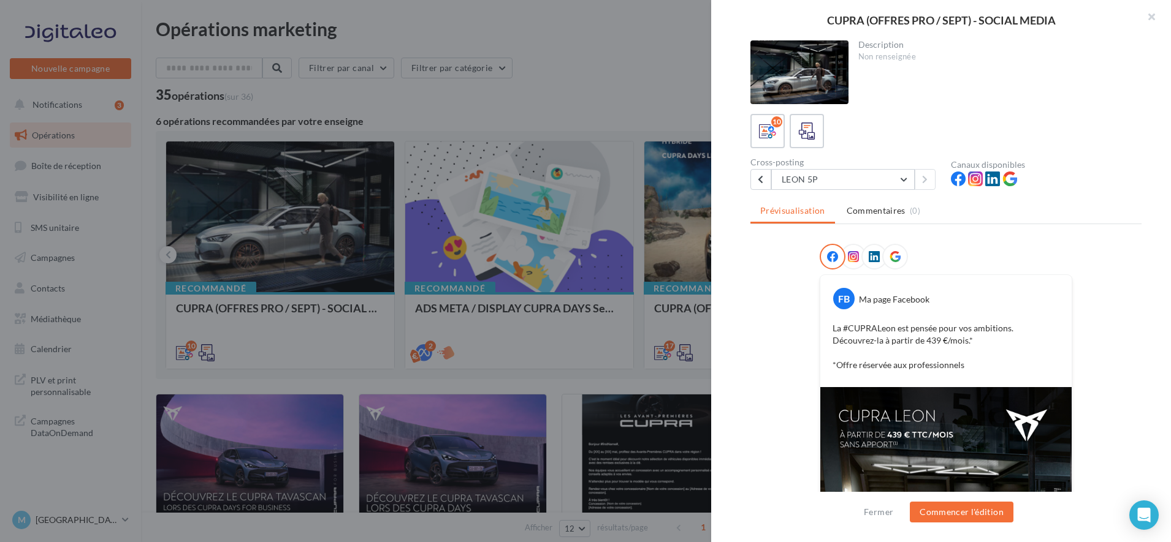
click at [1066, 142] on div "10" at bounding box center [945, 131] width 391 height 34
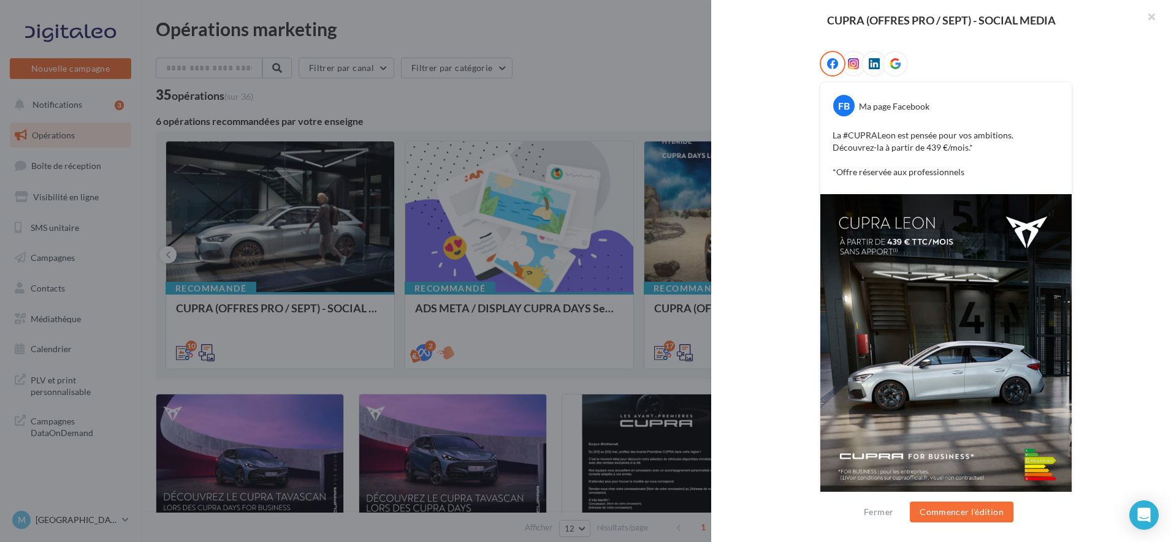
scroll to position [215, 0]
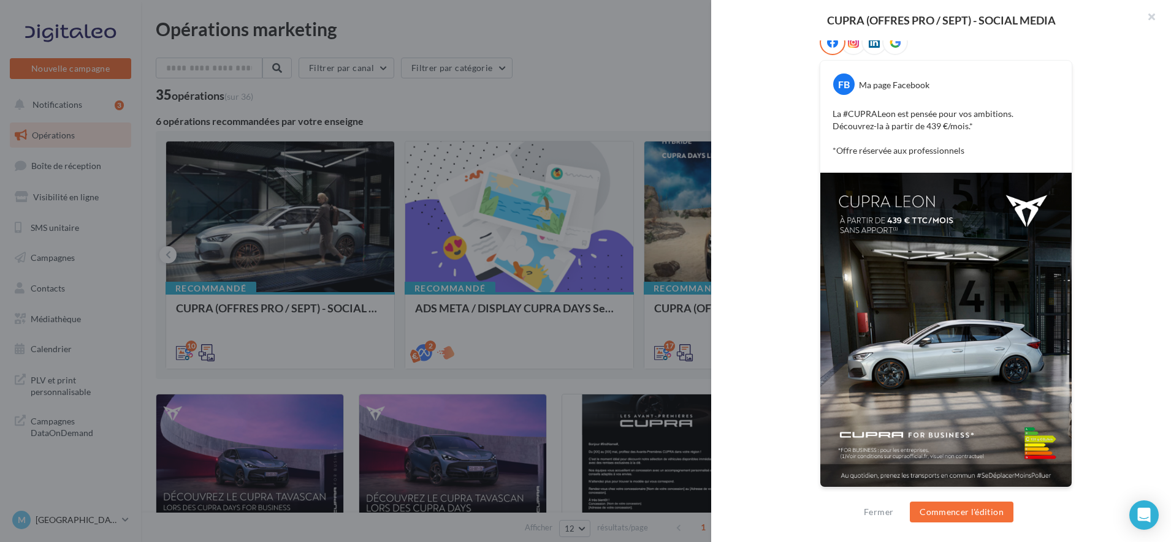
click at [1090, 85] on div "FB Ma page Facebook La #CUPRALeon est pensée pour vos ambitions. Découvrez-la à…" at bounding box center [945, 266] width 391 height 474
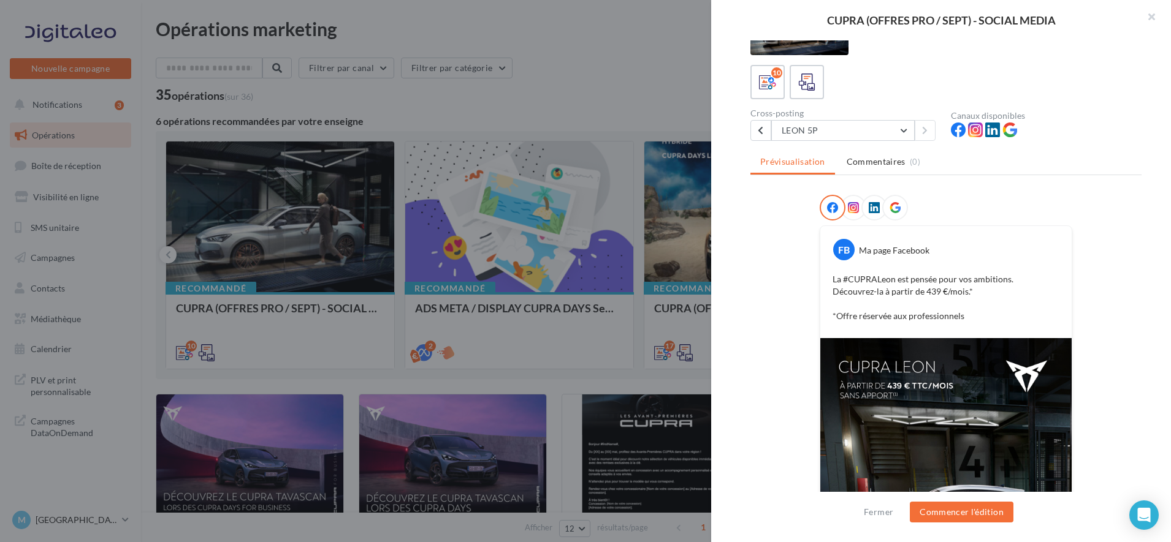
scroll to position [0, 0]
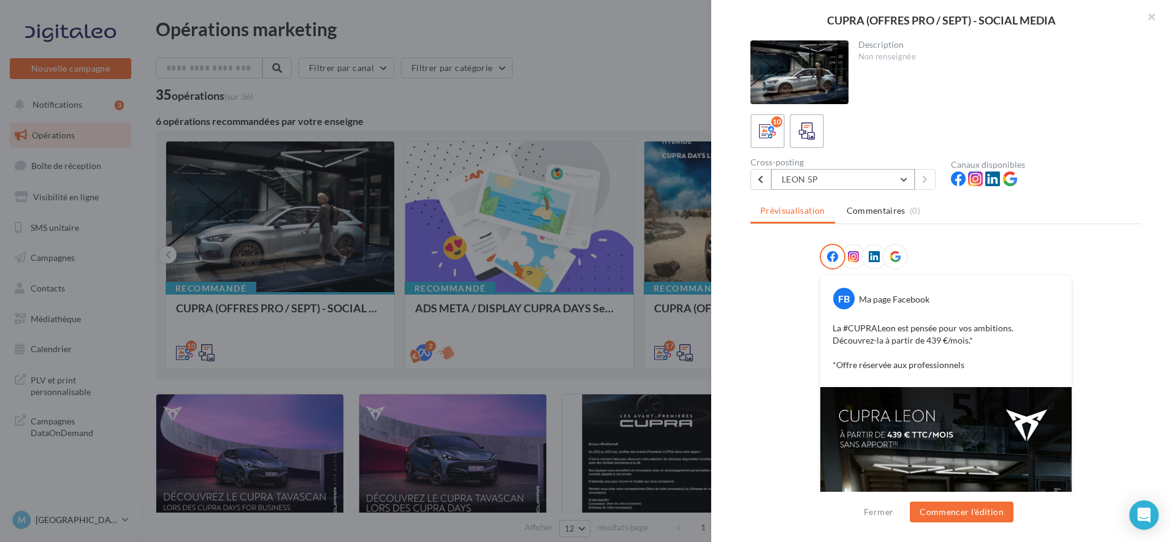
click at [903, 180] on button "LEON 5P" at bounding box center [842, 179] width 143 height 21
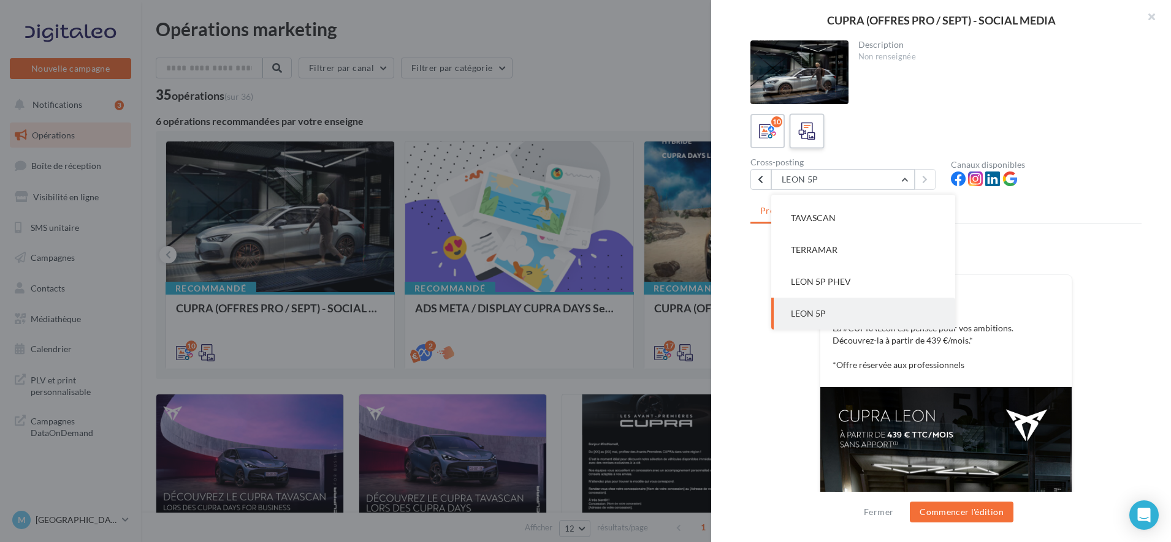
click at [801, 137] on icon at bounding box center [807, 132] width 18 height 18
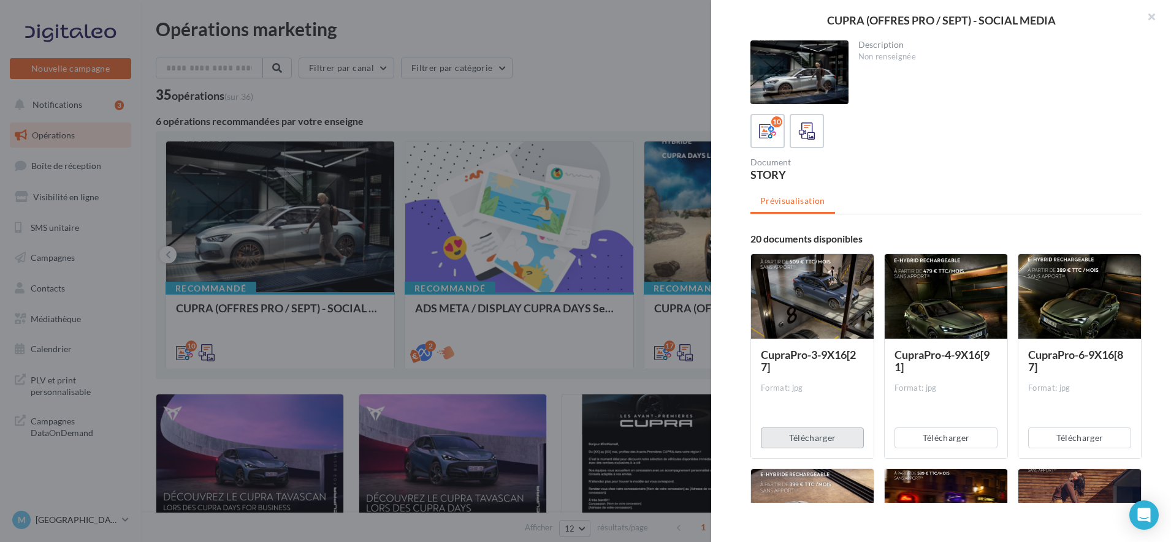
click at [829, 441] on button "Télécharger" at bounding box center [812, 438] width 103 height 21
click at [1133, 192] on div "Description Non renseignée 10 Document STORY Prévisualisation 20 documents disp…" at bounding box center [946, 271] width 470 height 463
click at [940, 437] on button "Télécharger" at bounding box center [945, 438] width 103 height 21
click at [1147, 151] on div "Description Non renseignée 10 Document STORY Prévisualisation 20 documents disp…" at bounding box center [946, 271] width 470 height 463
click at [1069, 441] on button "Télécharger" at bounding box center [1079, 438] width 103 height 21
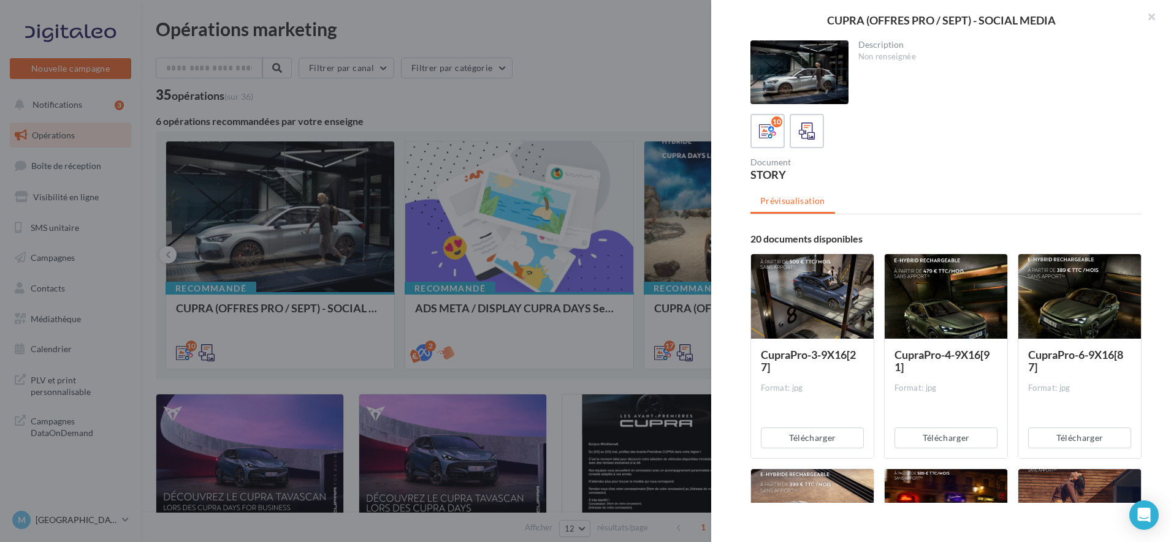
click at [1135, 161] on div "Document STORY" at bounding box center [950, 169] width 401 height 22
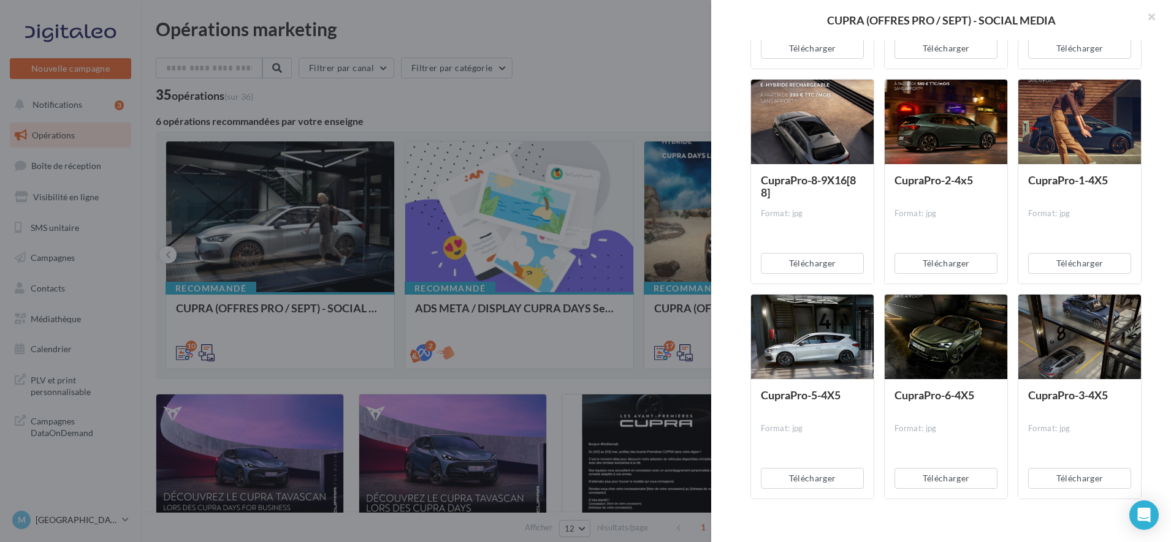
scroll to position [398, 0]
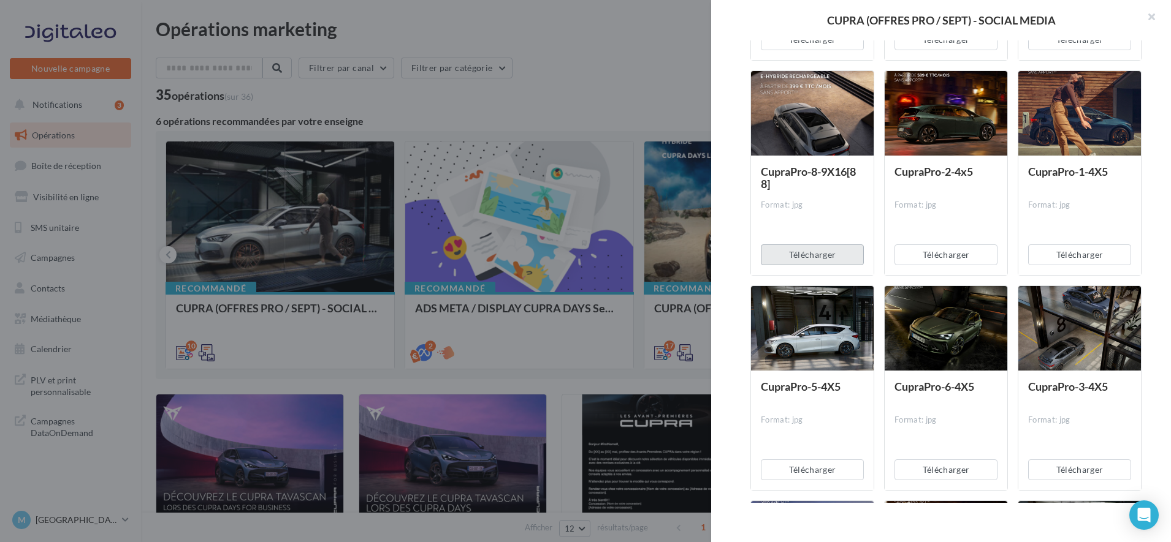
click at [805, 248] on button "Télécharger" at bounding box center [812, 255] width 103 height 21
click at [1144, 104] on div "Description Non renseignée 10 Document STORY Prévisualisation 20 documents disp…" at bounding box center [946, 271] width 470 height 463
click at [953, 260] on button "Télécharger" at bounding box center [945, 255] width 103 height 21
click at [1153, 115] on div "Description Non renseignée 10 Document STORY Prévisualisation 20 documents disp…" at bounding box center [946, 271] width 470 height 463
click at [1067, 253] on button "Télécharger" at bounding box center [1079, 255] width 103 height 21
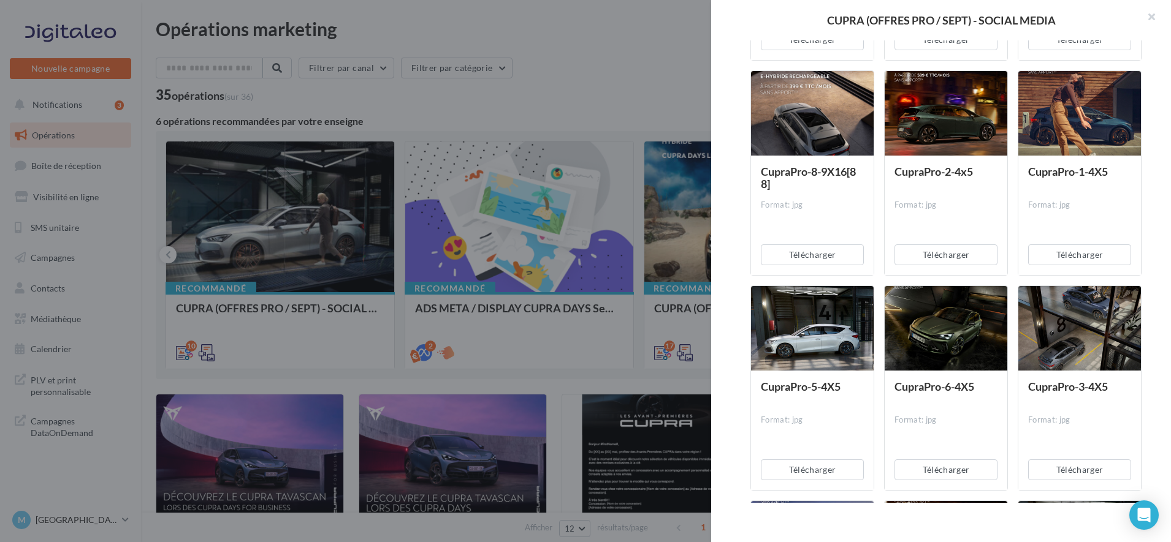
click at [1161, 158] on div "Description Non renseignée 10 Document STORY Prévisualisation 20 documents disp…" at bounding box center [946, 271] width 470 height 463
click at [819, 470] on button "Télécharger" at bounding box center [812, 470] width 103 height 21
click at [1158, 179] on div "Description Non renseignée 10 Document STORY Prévisualisation 20 documents disp…" at bounding box center [946, 271] width 470 height 463
click at [935, 470] on button "Télécharger" at bounding box center [945, 470] width 103 height 21
click at [1143, 200] on div "Description Non renseignée 10 Document STORY Prévisualisation 20 documents disp…" at bounding box center [946, 271] width 470 height 463
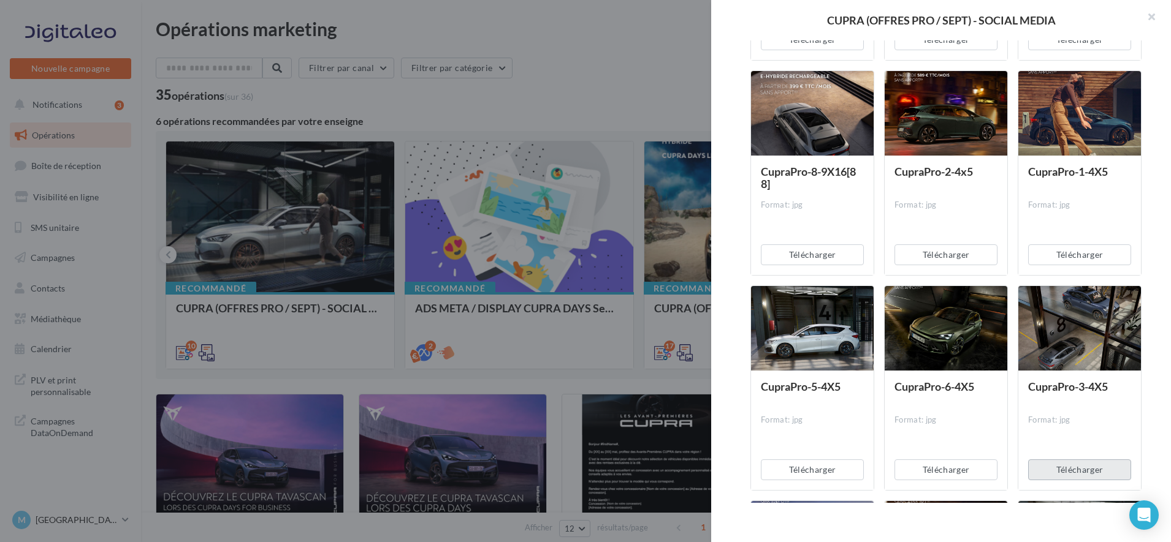
click at [1067, 464] on button "Télécharger" at bounding box center [1079, 470] width 103 height 21
click at [1146, 246] on div "Description Non renseignée 10 Document STORY Prévisualisation 20 documents disp…" at bounding box center [946, 271] width 470 height 463
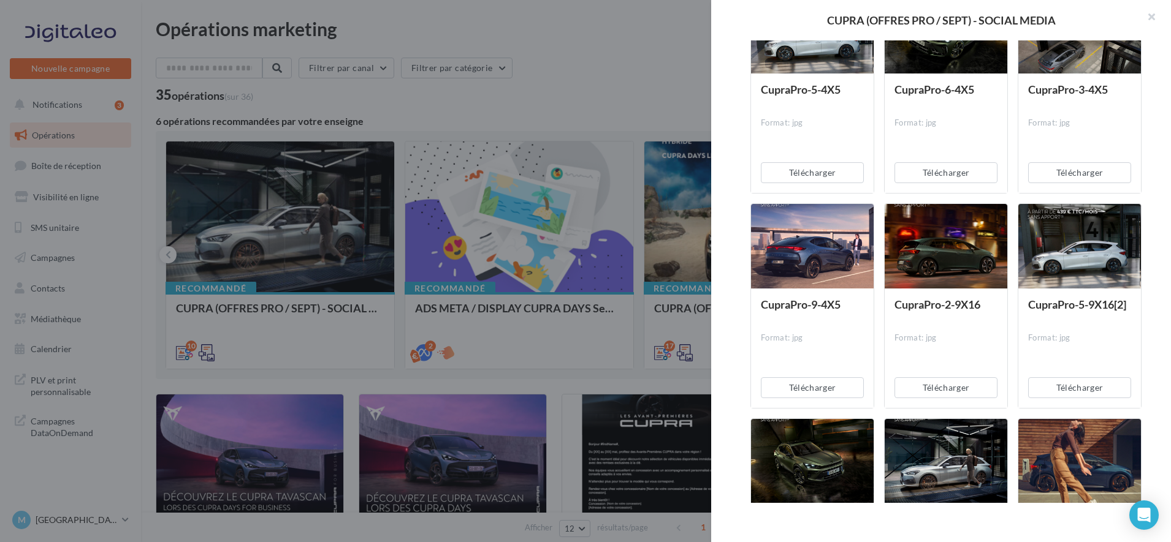
scroll to position [705, 0]
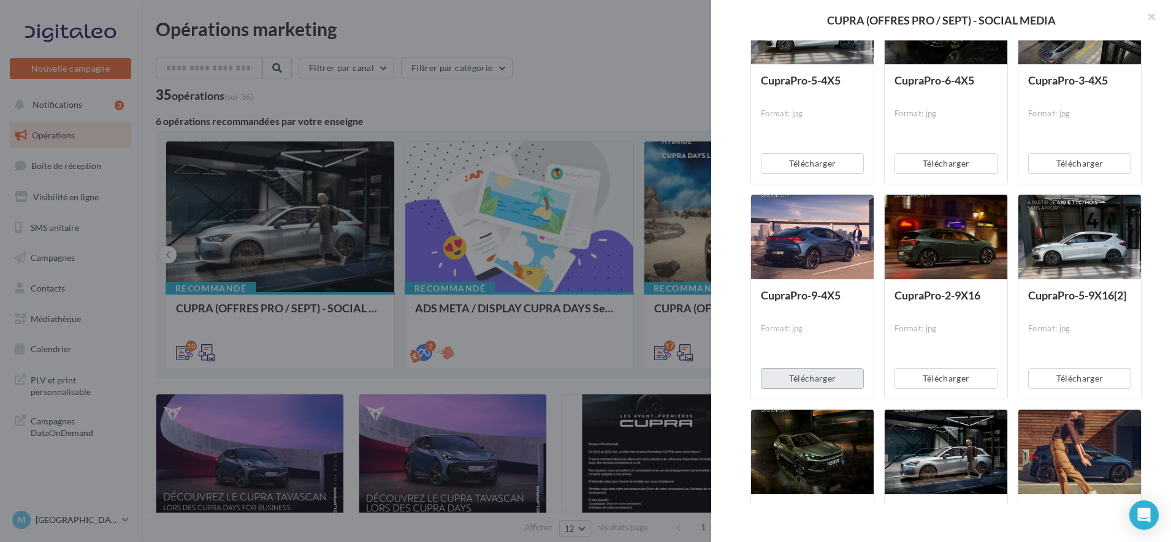
click at [824, 378] on button "Télécharger" at bounding box center [812, 378] width 103 height 21
click at [1146, 226] on div "Description Non renseignée 10 Document STORY Prévisualisation 20 documents disp…" at bounding box center [946, 271] width 470 height 463
click at [941, 384] on button "Télécharger" at bounding box center [945, 378] width 103 height 21
click at [1143, 214] on div "CupraPro-5-9X16[2] Format: jpg Télécharger" at bounding box center [1085, 296] width 134 height 205
click at [1068, 382] on button "Télécharger" at bounding box center [1079, 378] width 103 height 21
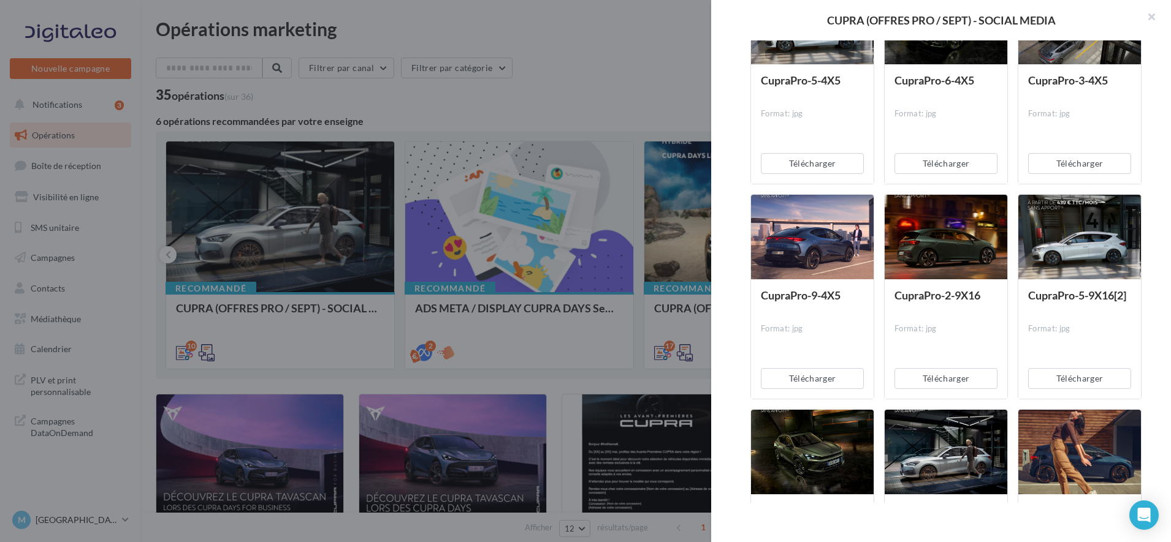
click at [1147, 254] on div "Description Non renseignée 10 Document STORY Prévisualisation 20 documents disp…" at bounding box center [946, 271] width 470 height 463
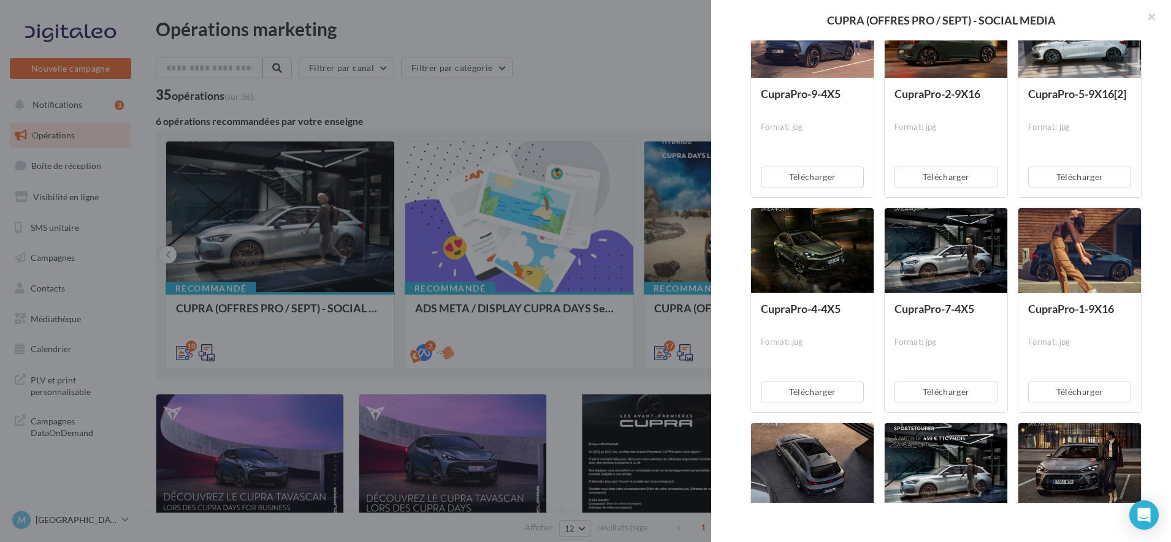
scroll to position [919, 0]
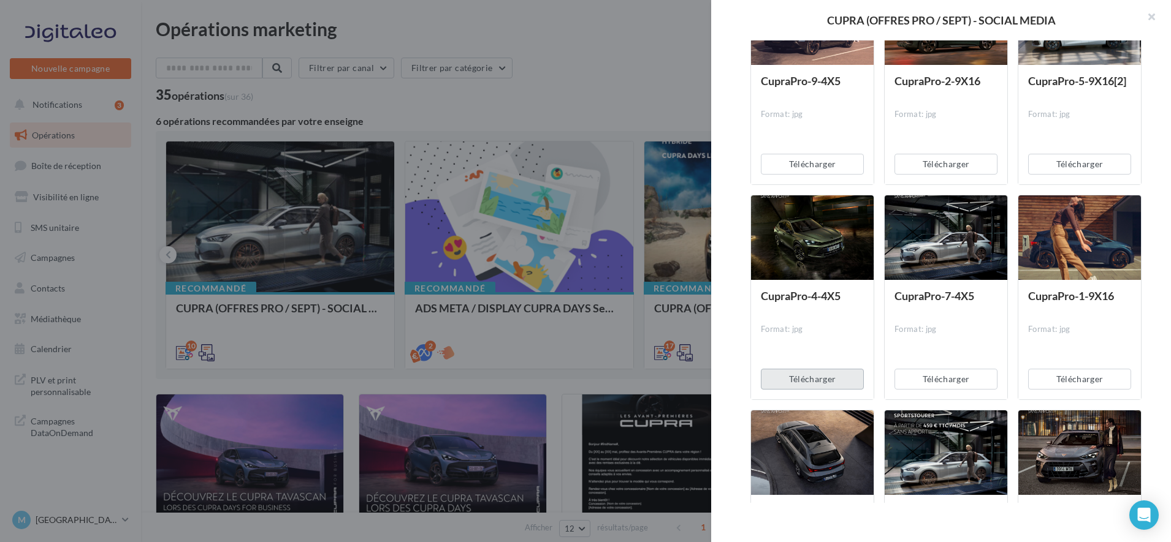
click at [823, 379] on button "Télécharger" at bounding box center [812, 379] width 103 height 21
click at [1138, 292] on div "CupraPro-1-9X16 Format: jpg Télécharger" at bounding box center [1085, 297] width 134 height 205
click at [970, 372] on button "Télécharger" at bounding box center [945, 379] width 103 height 21
click at [1162, 270] on div "Description Non renseignée 10 Document STORY Prévisualisation 20 documents disp…" at bounding box center [946, 271] width 470 height 463
click at [1047, 387] on button "Télécharger" at bounding box center [1079, 379] width 103 height 21
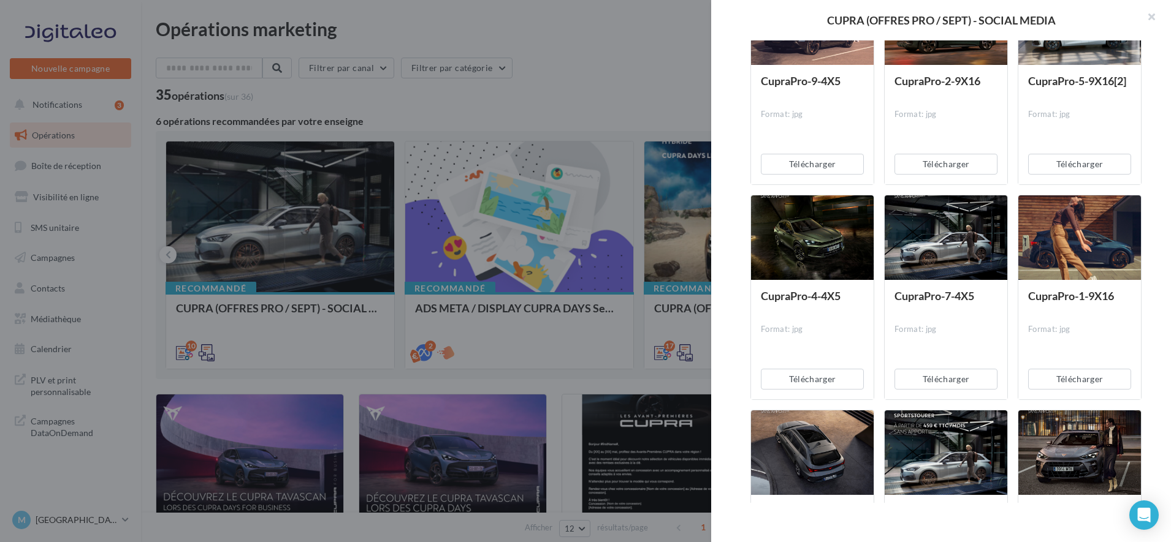
click at [1150, 303] on div "Description Non renseignée 10 Document STORY Prévisualisation 20 documents disp…" at bounding box center [946, 271] width 470 height 463
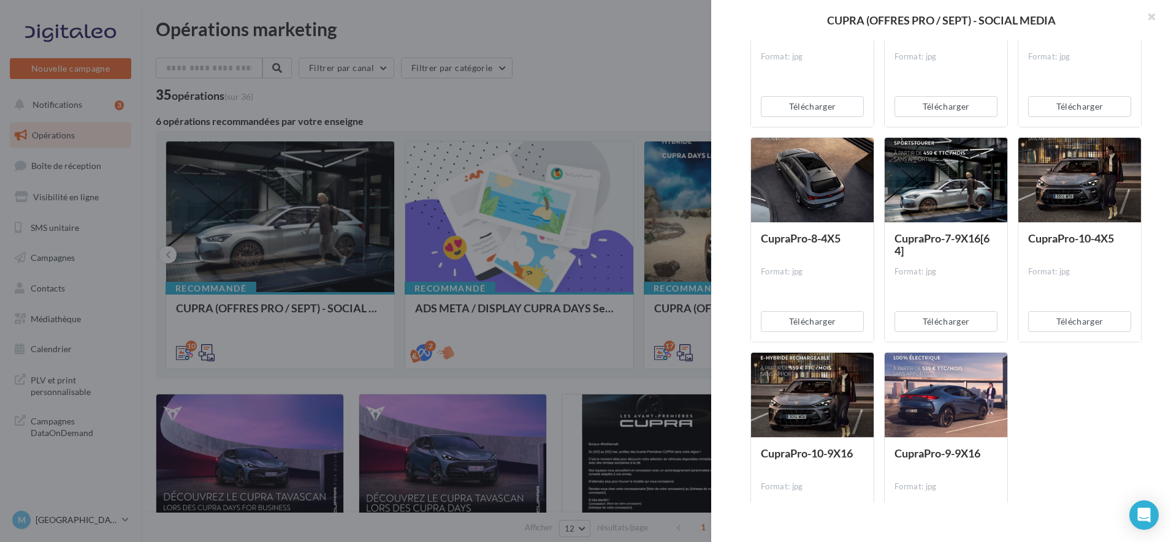
scroll to position [1195, 0]
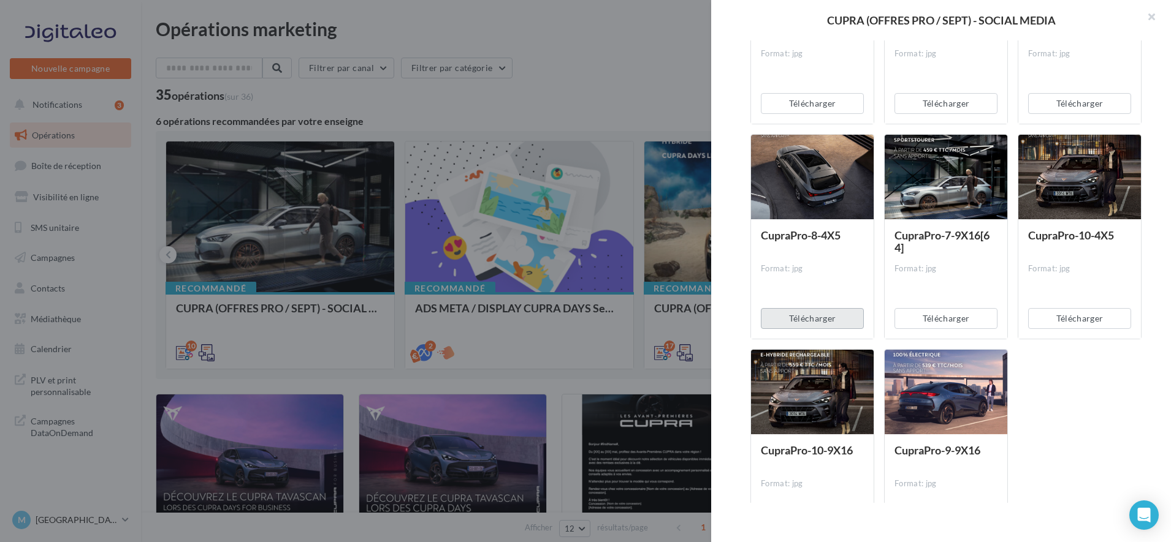
click at [815, 323] on button "Télécharger" at bounding box center [812, 318] width 103 height 21
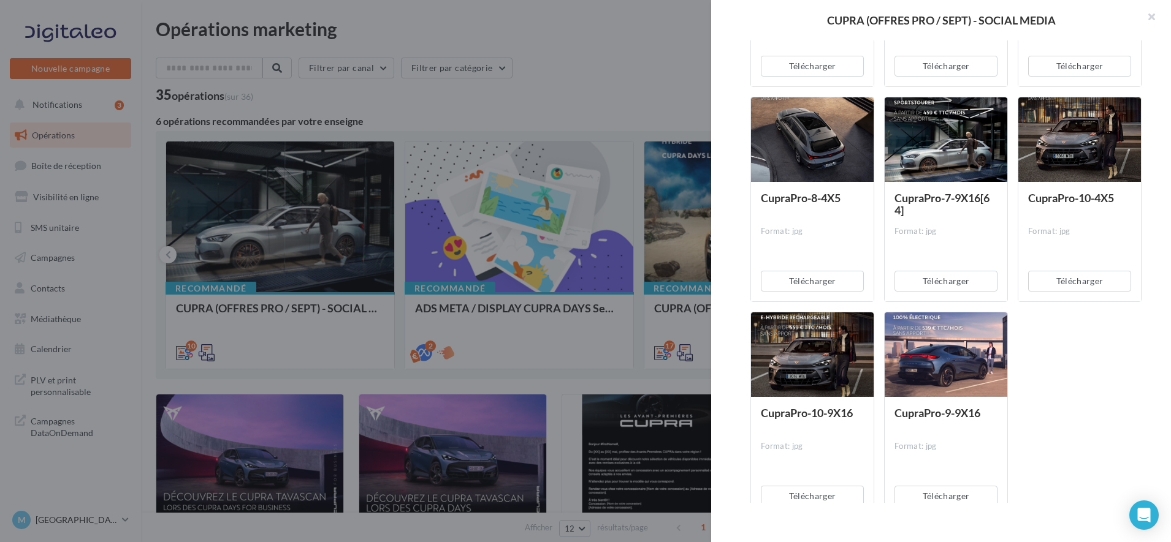
scroll to position [1257, 0]
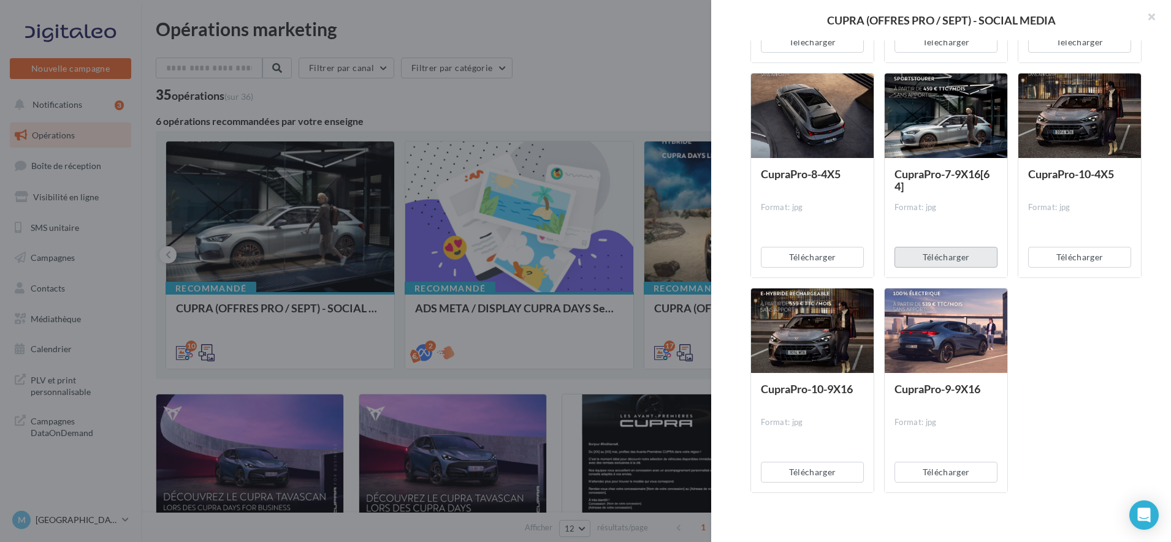
click at [968, 261] on button "Télécharger" at bounding box center [945, 257] width 103 height 21
click at [1097, 261] on button "Télécharger" at bounding box center [1079, 257] width 103 height 21
click at [801, 473] on button "Télécharger" at bounding box center [812, 472] width 103 height 21
click at [940, 479] on button "Télécharger" at bounding box center [945, 472] width 103 height 21
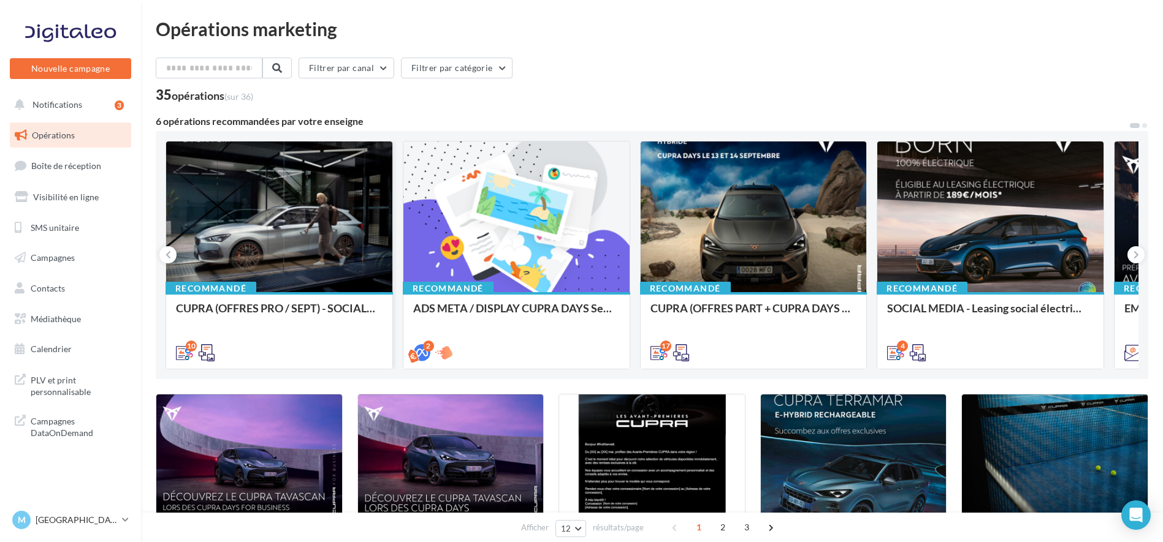
click at [330, 221] on div at bounding box center [279, 218] width 226 height 152
